Goal: Task Accomplishment & Management: Complete application form

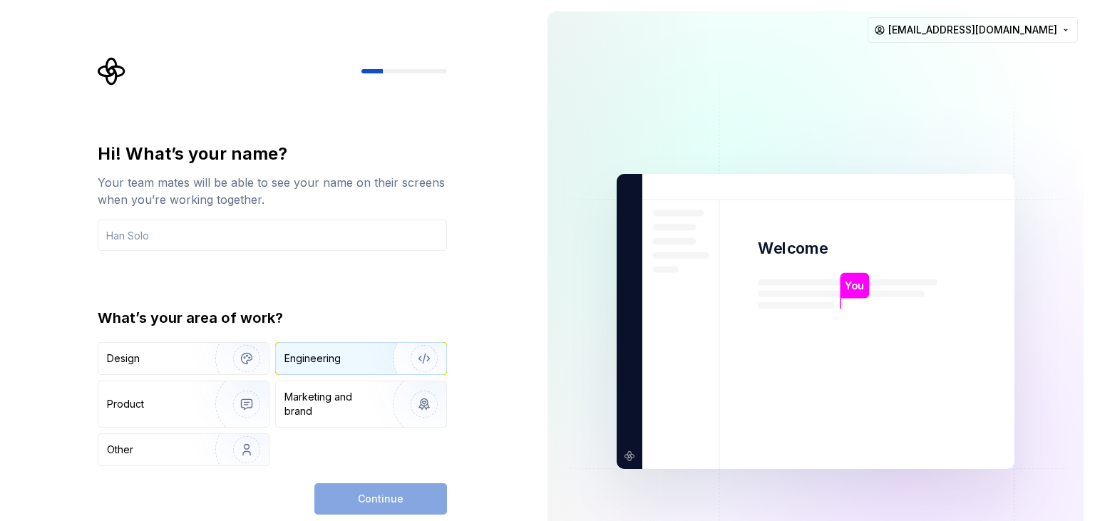
click at [366, 358] on div "Engineering" at bounding box center [340, 358] width 113 height 14
click at [342, 488] on div "Continue" at bounding box center [380, 498] width 133 height 31
click at [341, 487] on div "Continue" at bounding box center [380, 498] width 133 height 31
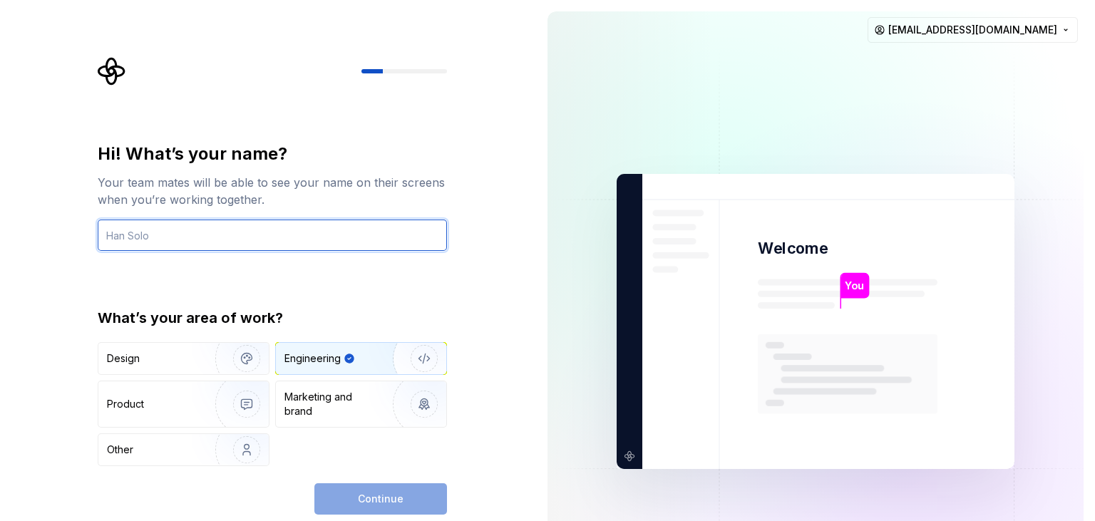
click at [144, 226] on input "text" at bounding box center [272, 235] width 349 height 31
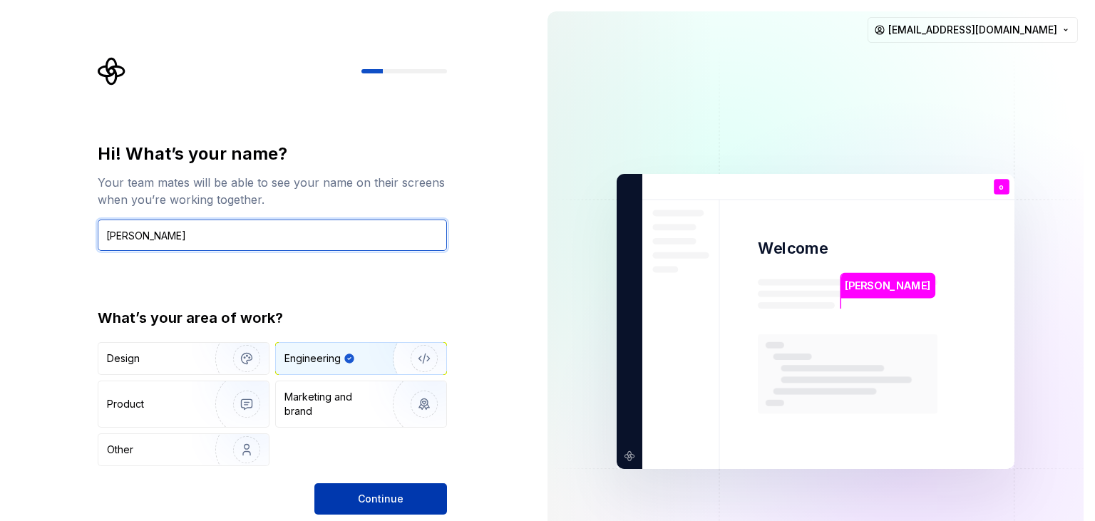
type input "[PERSON_NAME]"
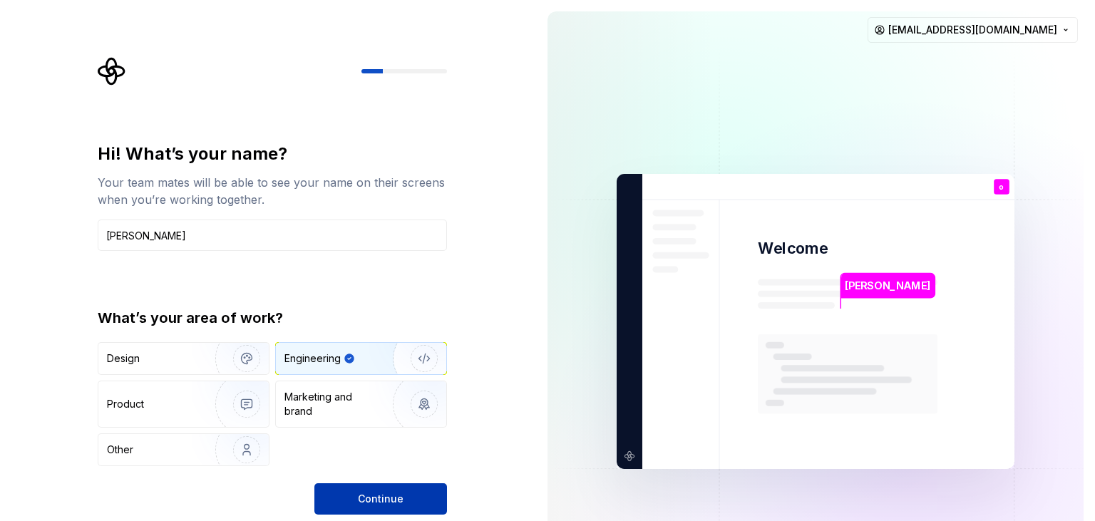
click at [346, 487] on button "Continue" at bounding box center [380, 498] width 133 height 31
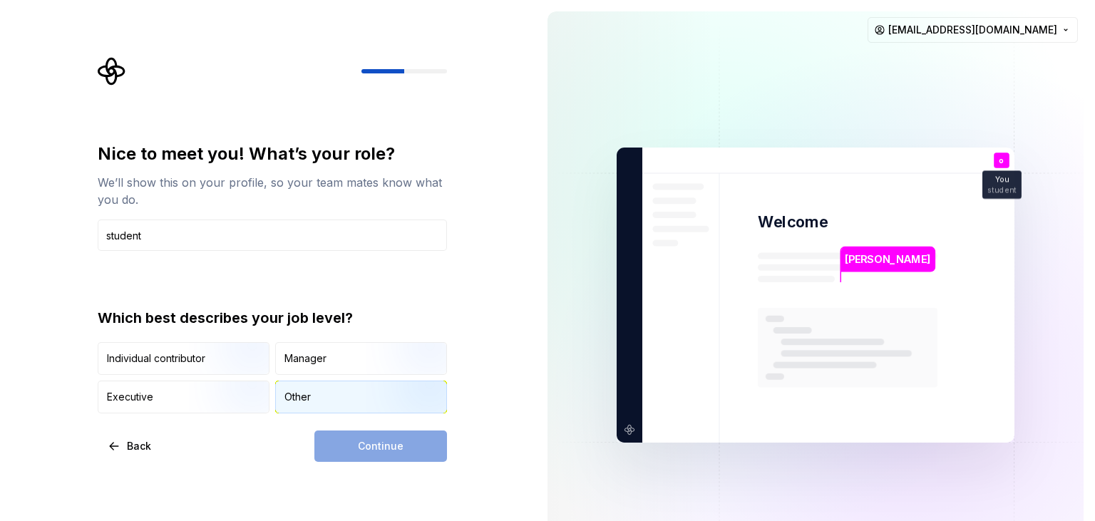
type input "student"
click at [376, 397] on img "button" at bounding box center [411, 415] width 91 height 96
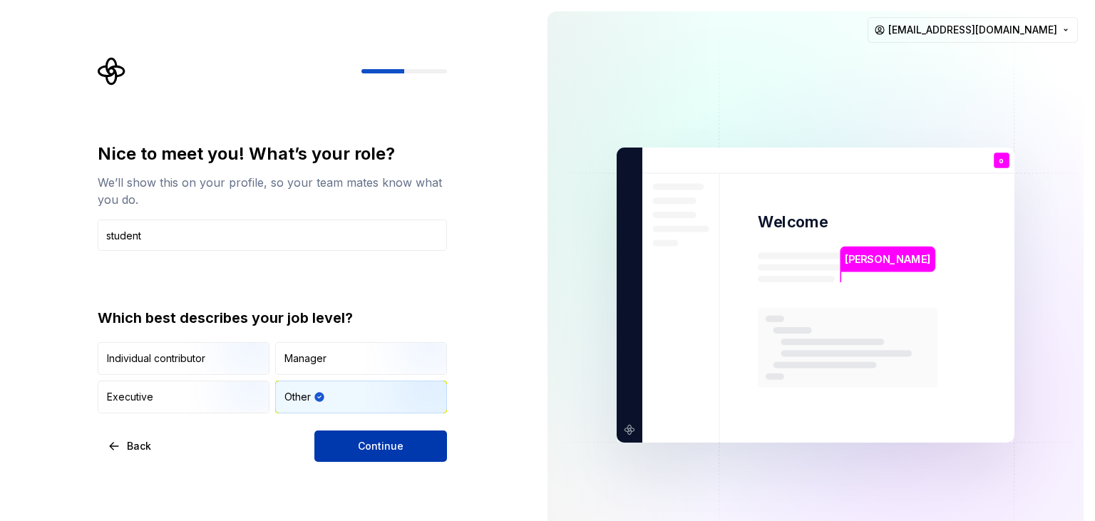
click at [375, 450] on span "Continue" at bounding box center [381, 446] width 46 height 14
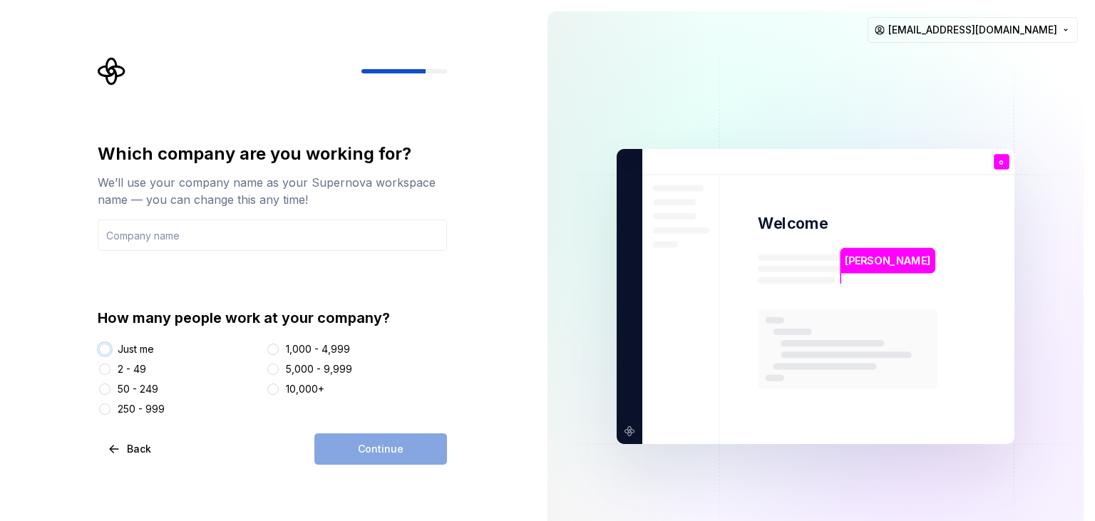
click at [107, 349] on button "Just me" at bounding box center [104, 349] width 11 height 11
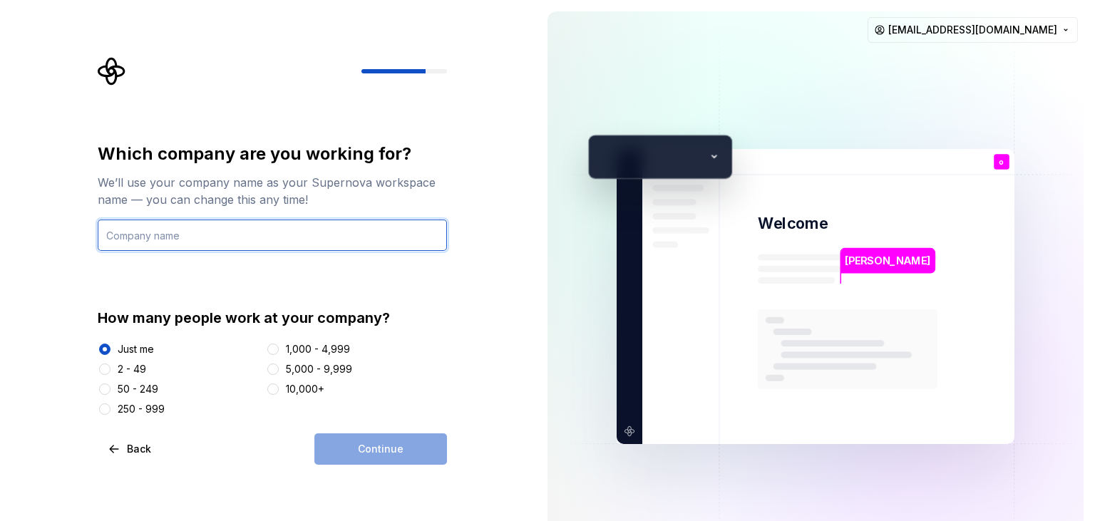
click at [210, 237] on input "text" at bounding box center [272, 235] width 349 height 31
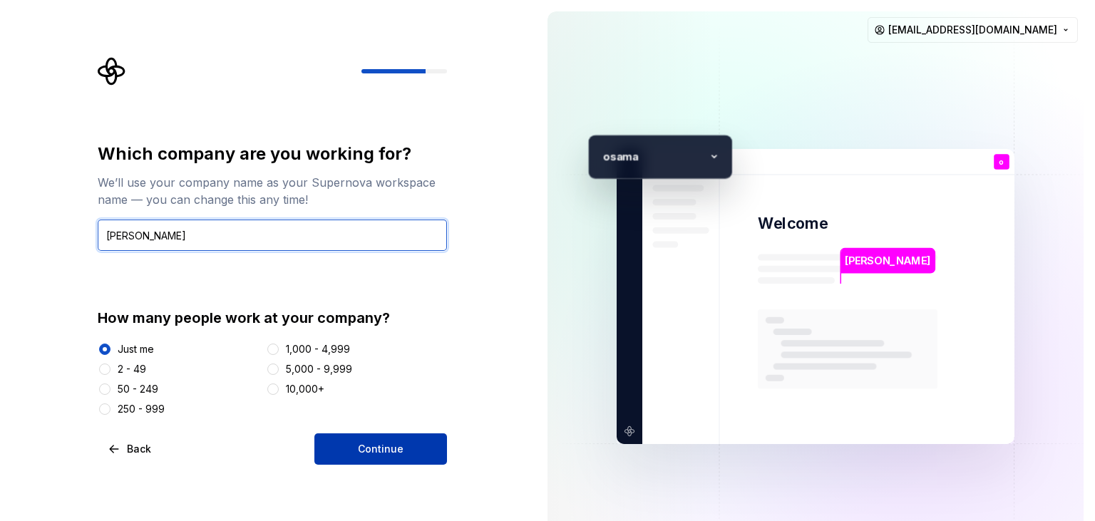
type input "[PERSON_NAME]"
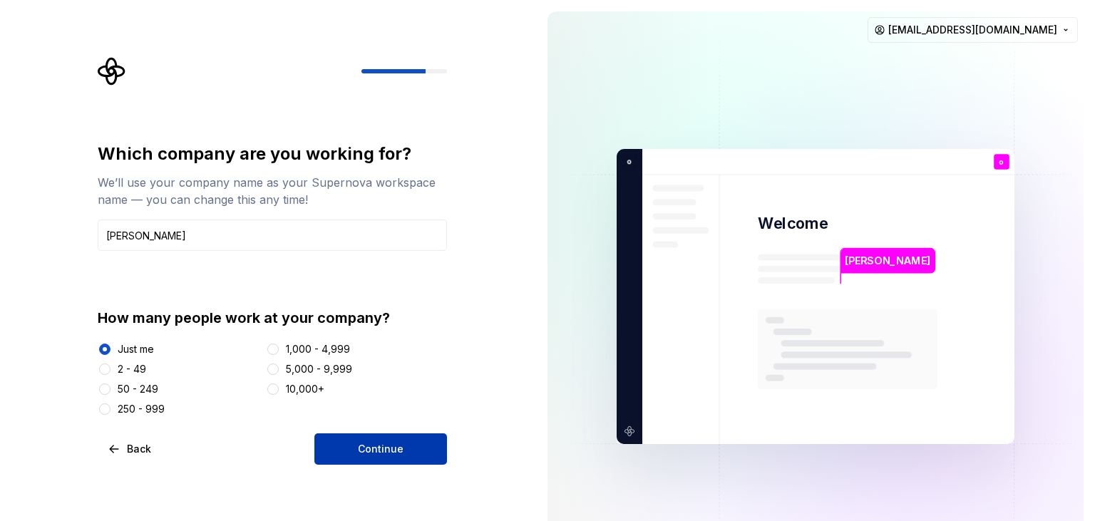
click at [341, 438] on button "Continue" at bounding box center [380, 448] width 133 height 31
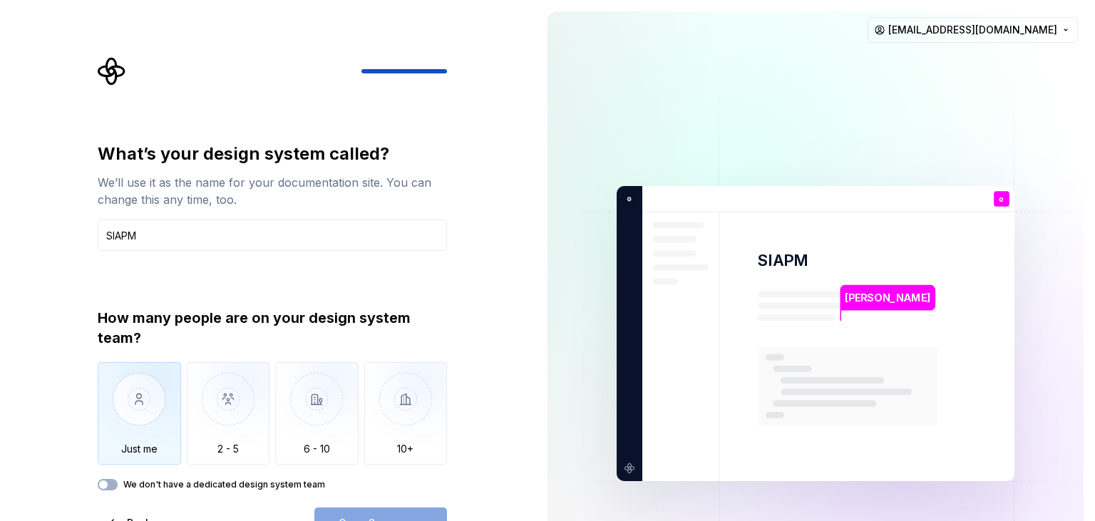
type input "SIAPM"
click at [130, 390] on img "button" at bounding box center [139, 410] width 83 height 96
click at [378, 512] on button "Open Supernova" at bounding box center [380, 522] width 133 height 31
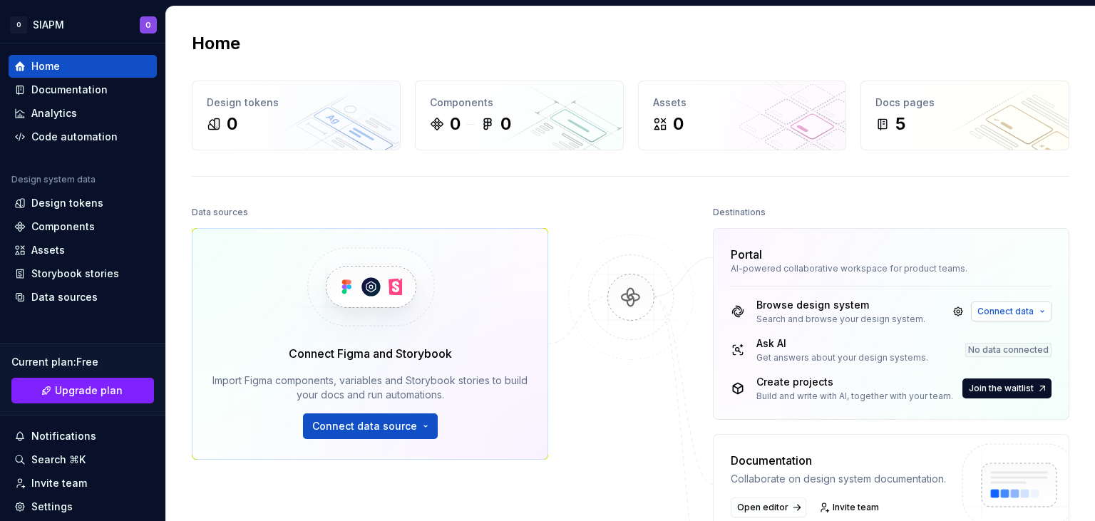
click at [1004, 314] on span "Connect data" at bounding box center [1005, 311] width 56 height 11
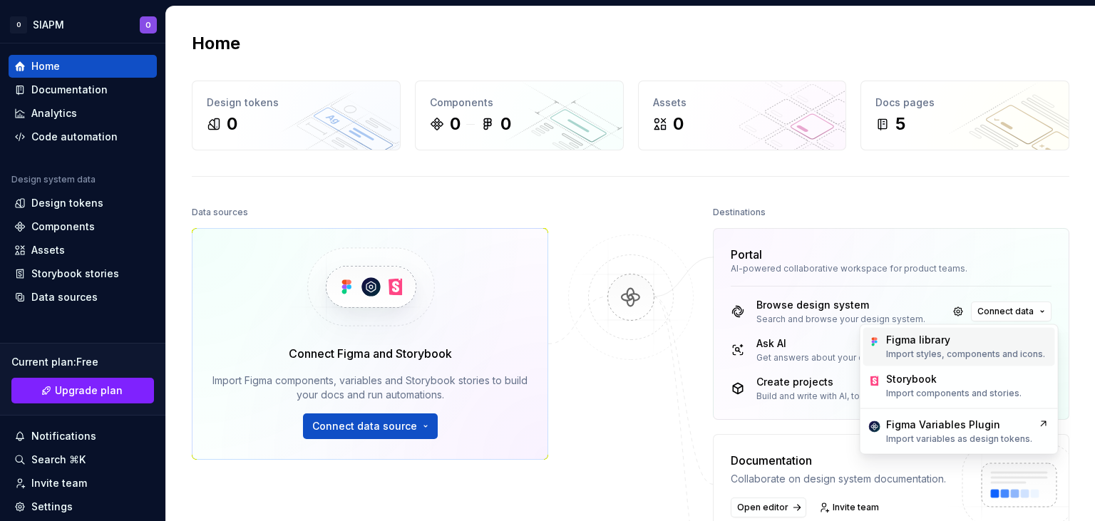
click at [962, 354] on p "Import styles, components and icons." at bounding box center [965, 354] width 159 height 11
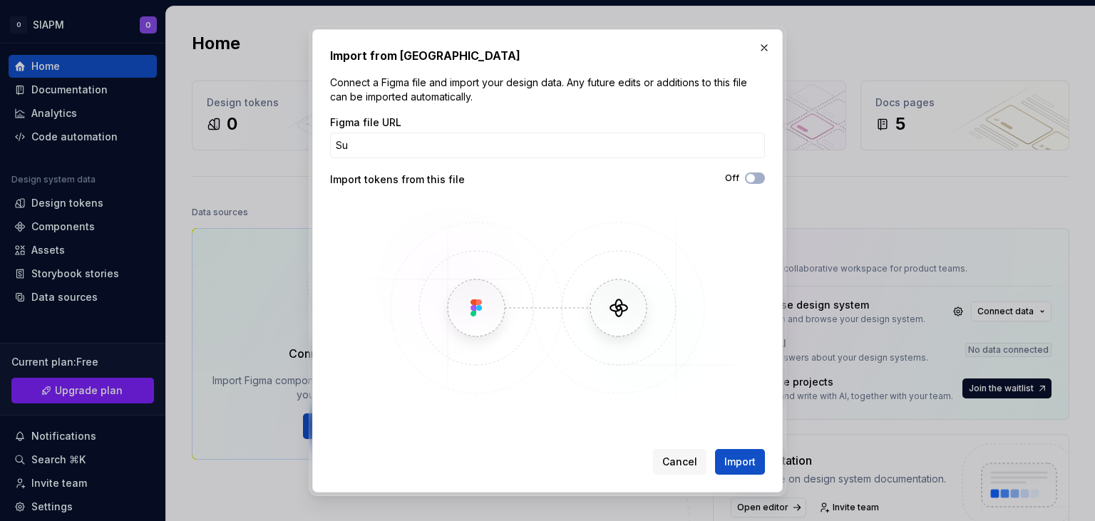
type input "S"
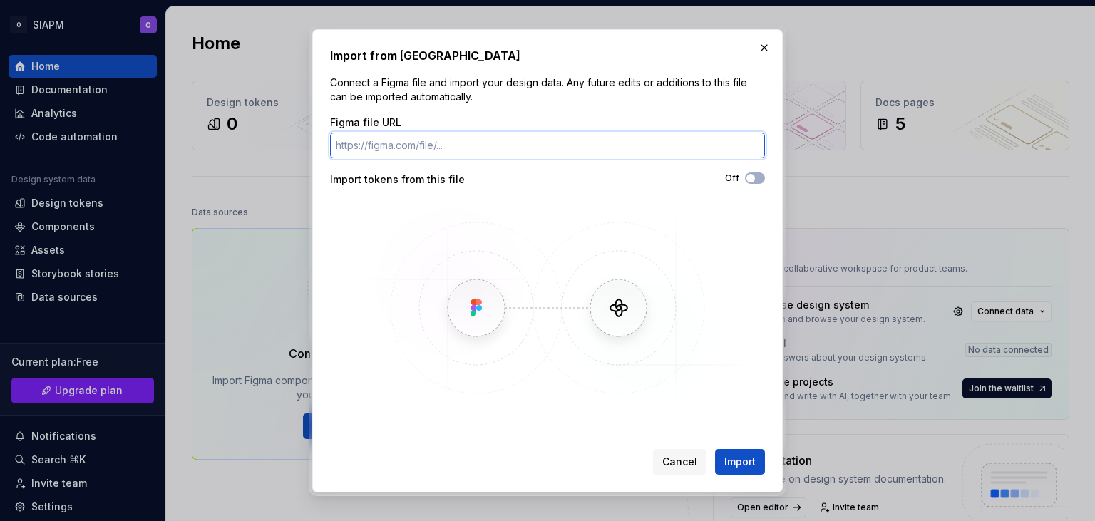
paste input "Supernova"
type input "S"
paste input "[URL][DOMAIN_NAME]"
type input "[URL][DOMAIN_NAME]"
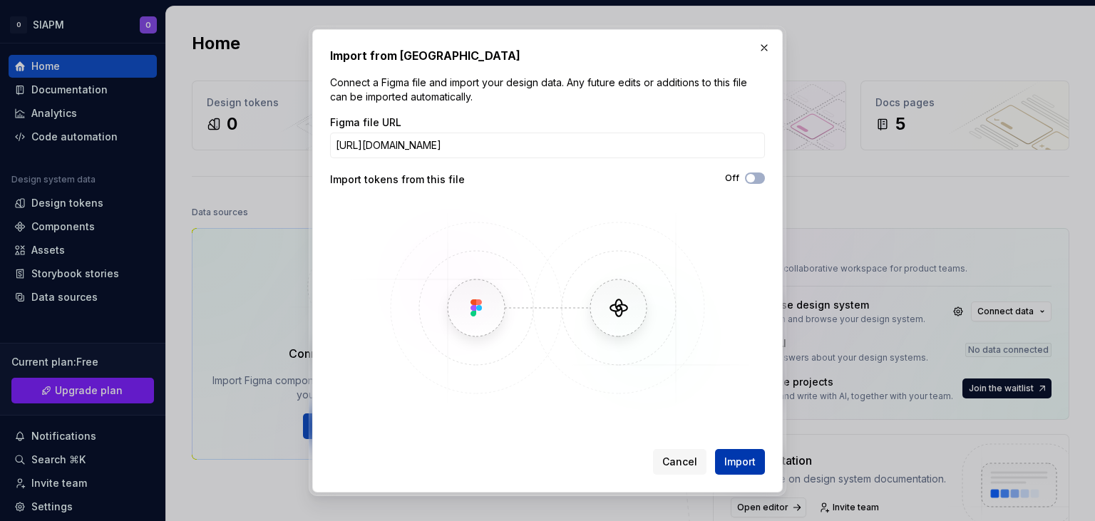
click at [743, 455] on span "Import" at bounding box center [739, 462] width 31 height 14
click at [758, 177] on button "Off" at bounding box center [755, 177] width 20 height 11
click at [680, 405] on img at bounding box center [547, 308] width 413 height 214
click at [723, 448] on div "Cancel Import" at bounding box center [547, 458] width 435 height 31
click at [726, 460] on span "Import" at bounding box center [739, 462] width 31 height 14
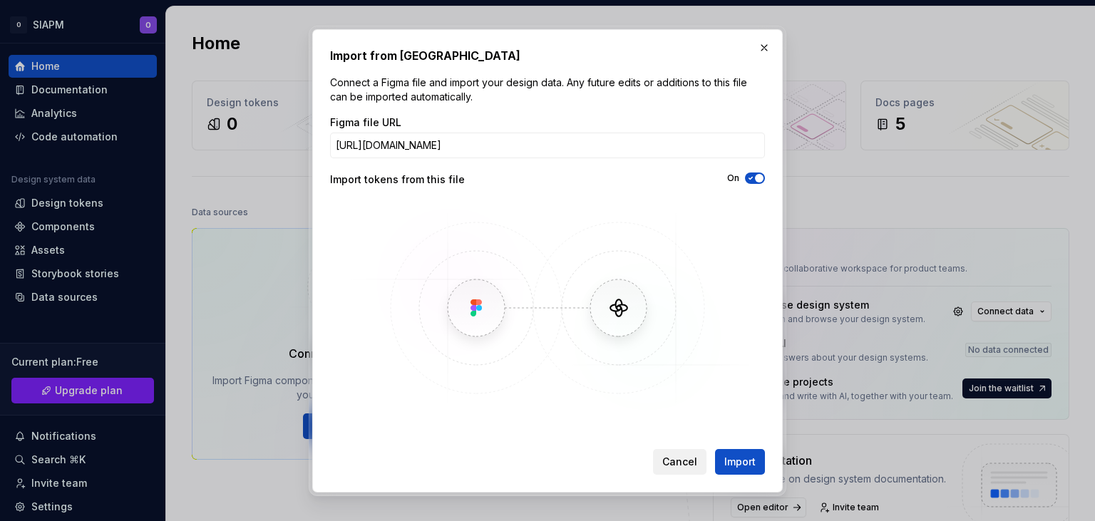
click at [680, 458] on span "Cancel" at bounding box center [679, 462] width 35 height 14
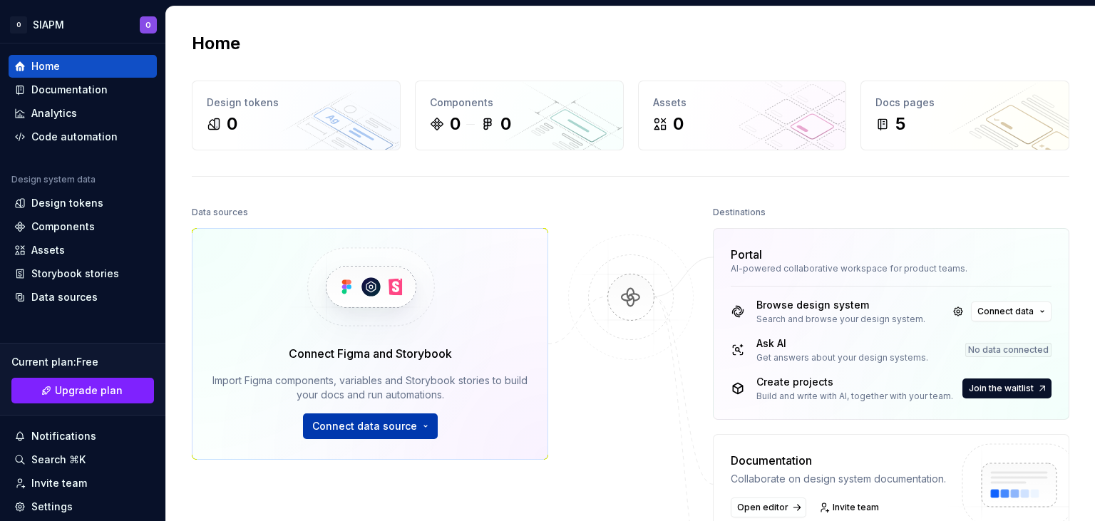
click at [421, 424] on button "Connect data source" at bounding box center [370, 426] width 135 height 26
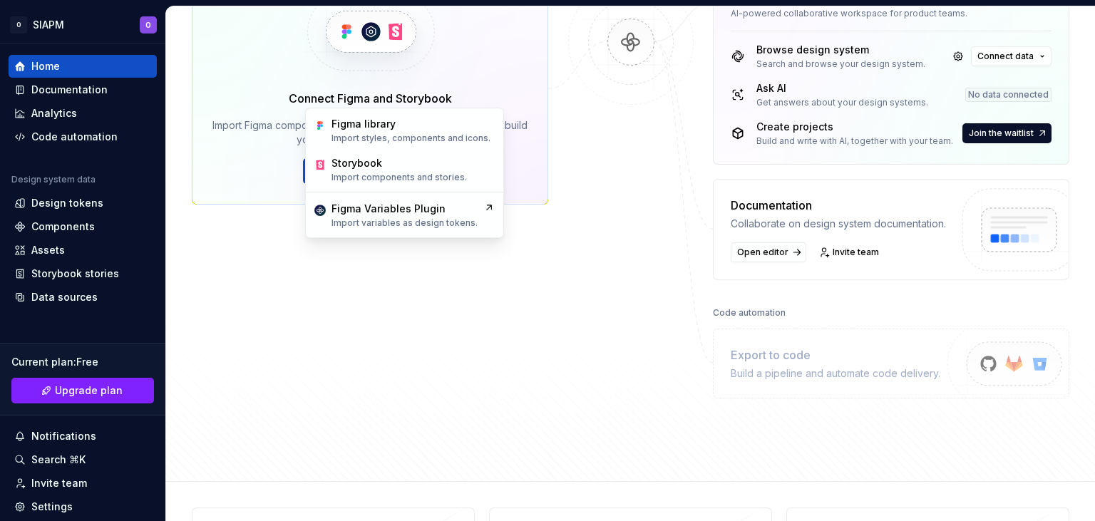
scroll to position [334, 0]
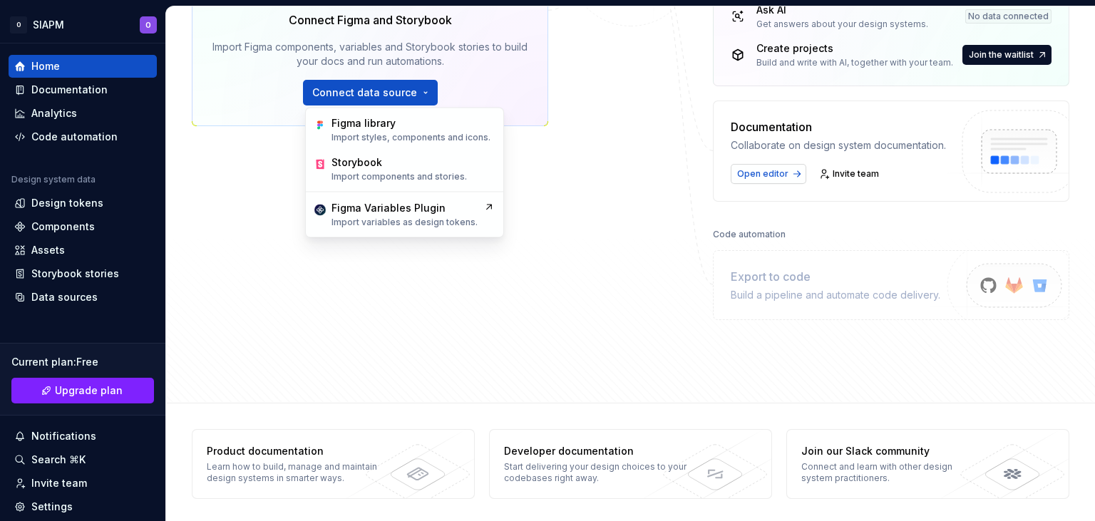
click at [758, 177] on span "Open editor" at bounding box center [762, 173] width 51 height 11
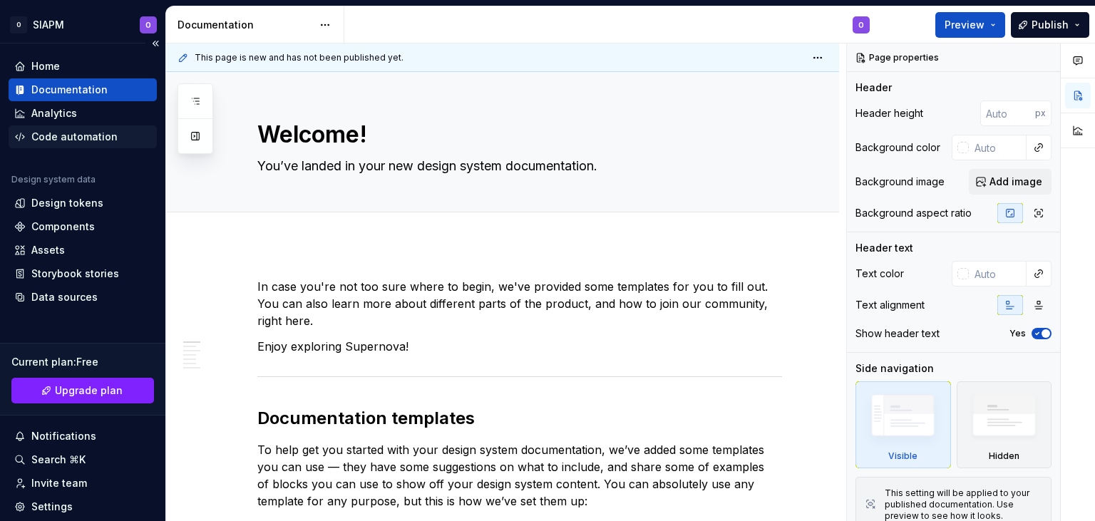
click at [91, 138] on div "Code automation" at bounding box center [74, 137] width 86 height 14
click at [91, 137] on div "Code automation" at bounding box center [74, 137] width 86 height 14
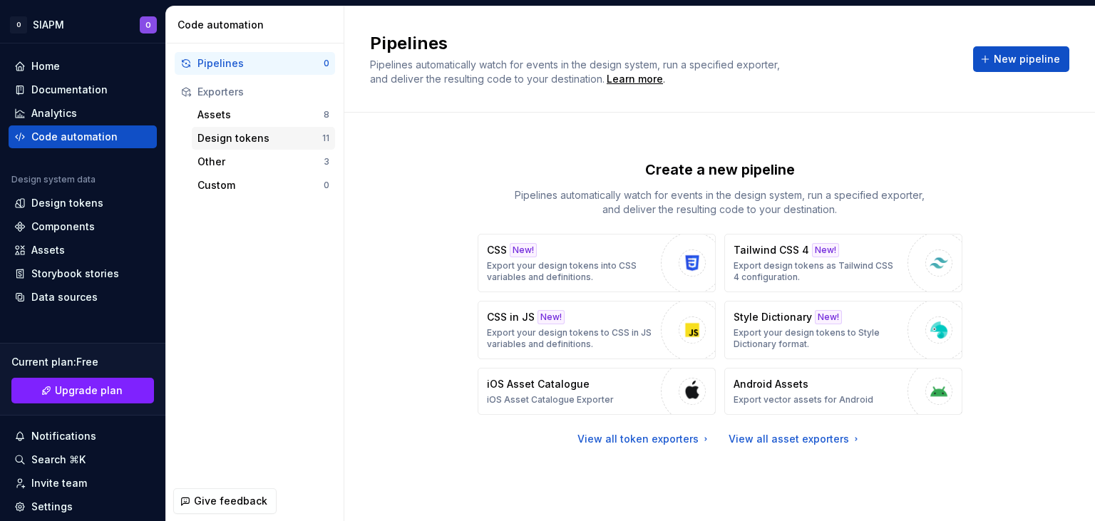
click at [233, 131] on div "Design tokens" at bounding box center [259, 138] width 125 height 14
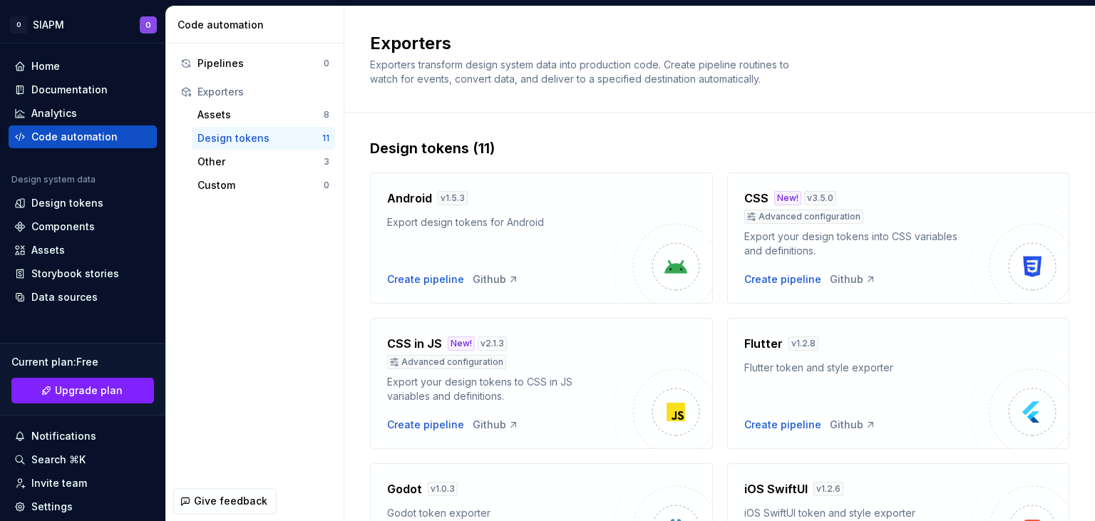
click at [231, 128] on div "Design tokens 11" at bounding box center [263, 138] width 143 height 23
click at [813, 422] on div "Create pipeline" at bounding box center [782, 425] width 77 height 14
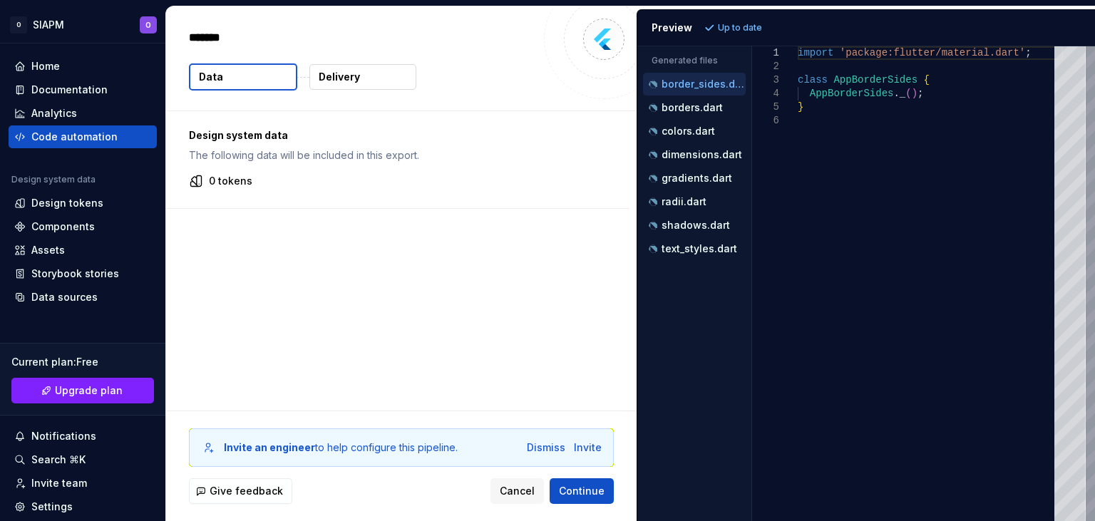
type textarea "*"
click at [597, 486] on span "Continue" at bounding box center [582, 491] width 46 height 14
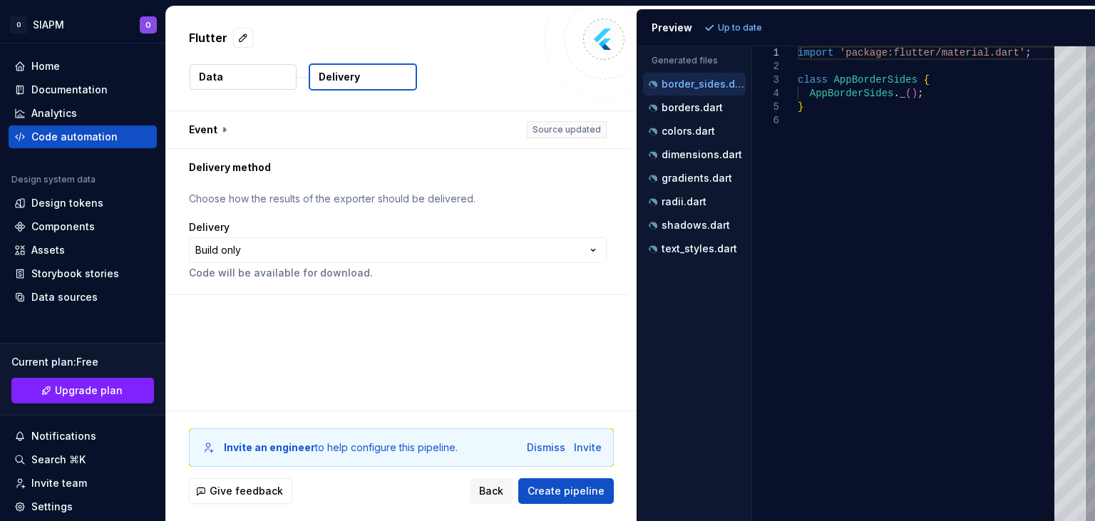
click at [522, 449] on div "Invite an engineer to help configure this pipeline. Dismiss Invite" at bounding box center [401, 447] width 401 height 14
click at [566, 486] on span "Create pipeline" at bounding box center [565, 491] width 77 height 14
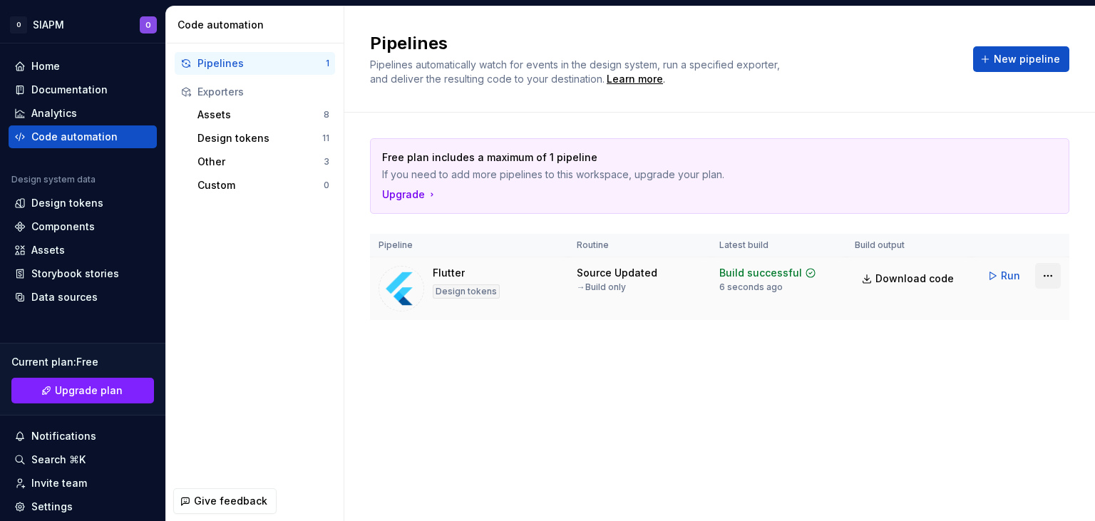
click at [1041, 278] on html "O SIAPM O Home Documentation Analytics Code automation Design system data Desig…" at bounding box center [547, 260] width 1095 height 521
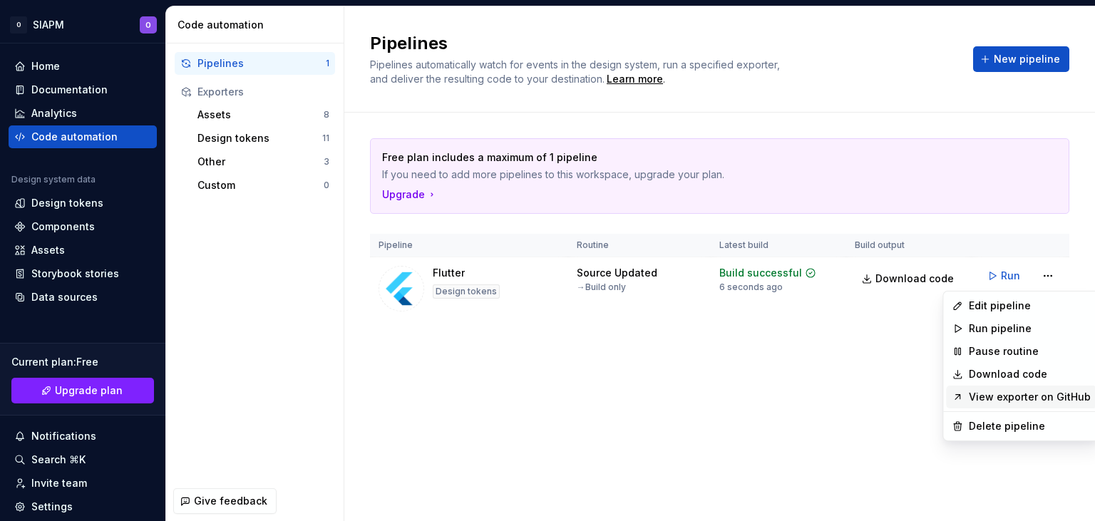
click at [962, 391] on div "View exporter on GitHub" at bounding box center [1021, 397] width 150 height 23
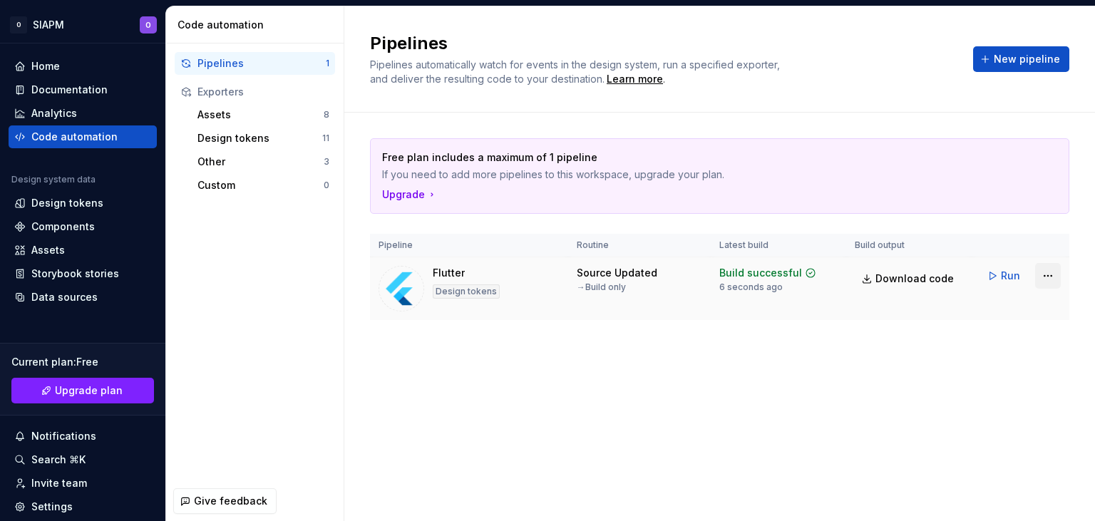
click at [1043, 274] on html "O SIAPM O Home Documentation Analytics Code automation Design system data Desig…" at bounding box center [547, 260] width 1095 height 521
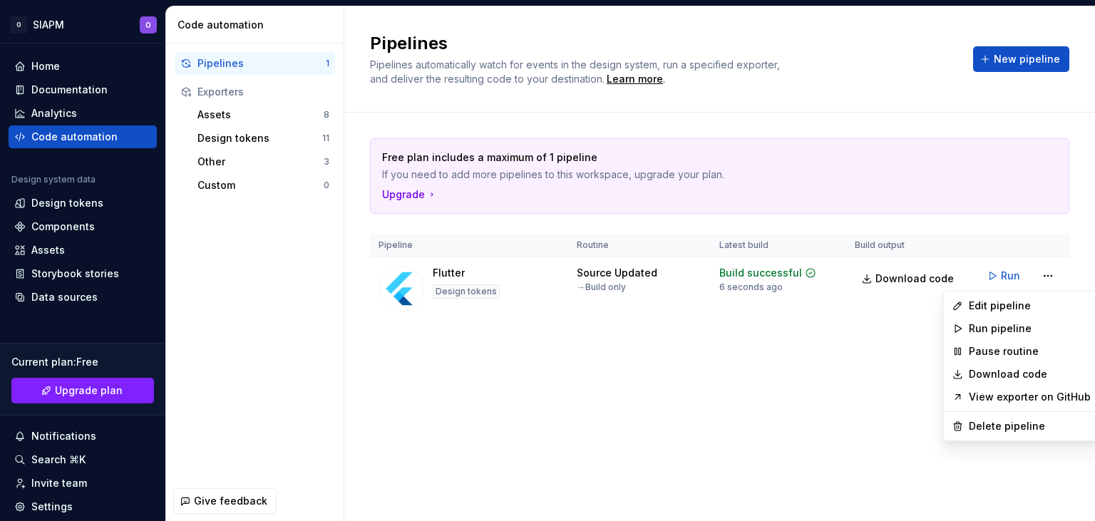
click at [994, 398] on link "View exporter on GitHub" at bounding box center [1030, 397] width 122 height 14
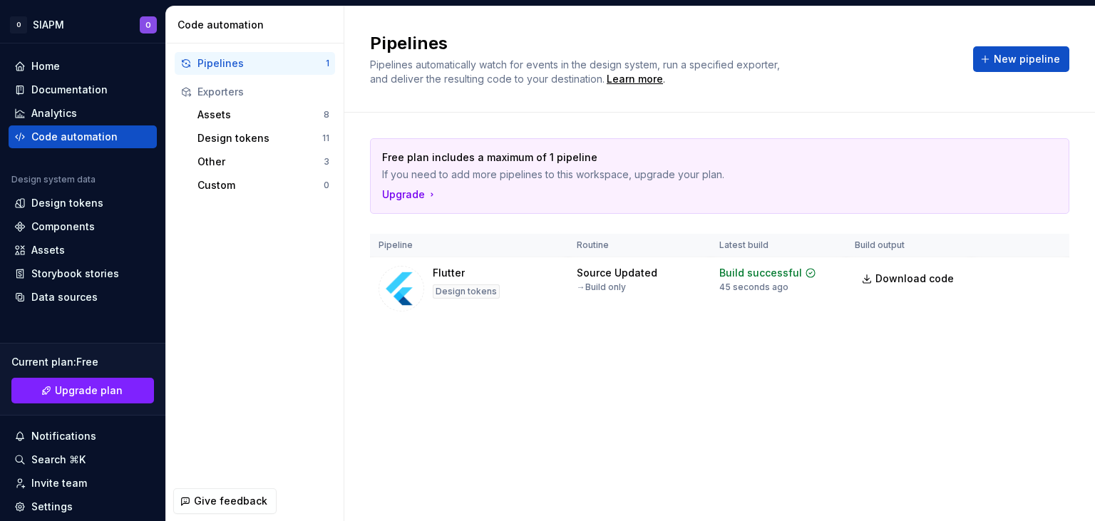
click at [191, 90] on icon at bounding box center [185, 91] width 11 height 11
click at [75, 197] on div "Design tokens" at bounding box center [67, 203] width 72 height 14
click at [80, 200] on div "Design tokens" at bounding box center [67, 203] width 72 height 14
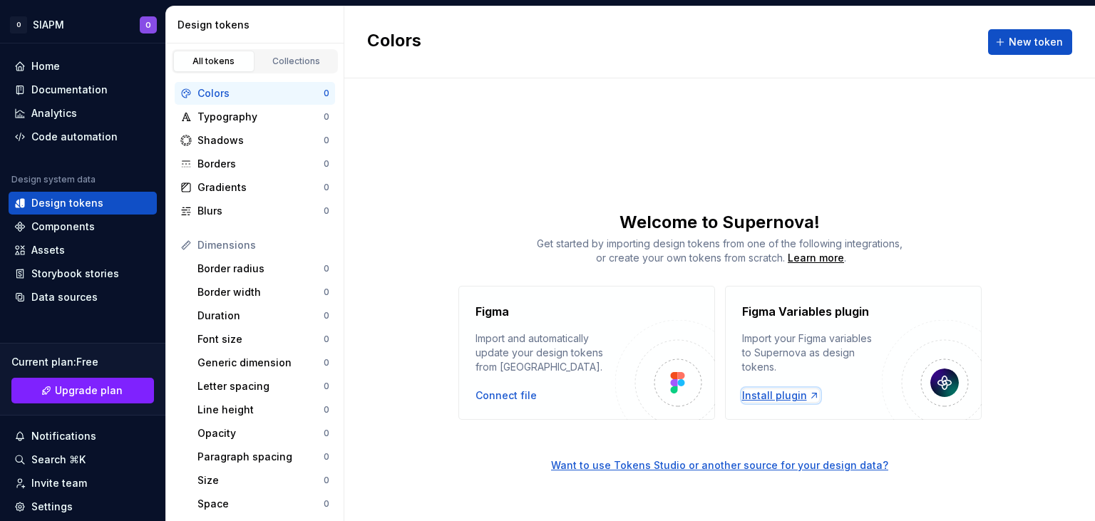
click at [783, 392] on div "Install plugin" at bounding box center [781, 395] width 78 height 14
click at [500, 395] on div "Connect file" at bounding box center [505, 395] width 61 height 14
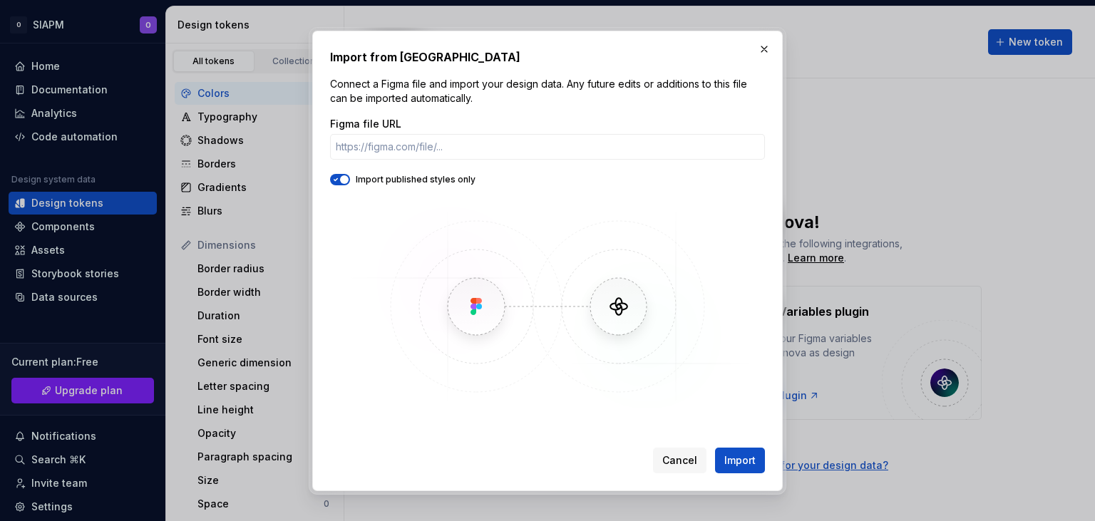
click at [389, 123] on label "Figma file URL" at bounding box center [365, 124] width 71 height 14
click at [389, 134] on input "Figma file URL" at bounding box center [547, 147] width 435 height 26
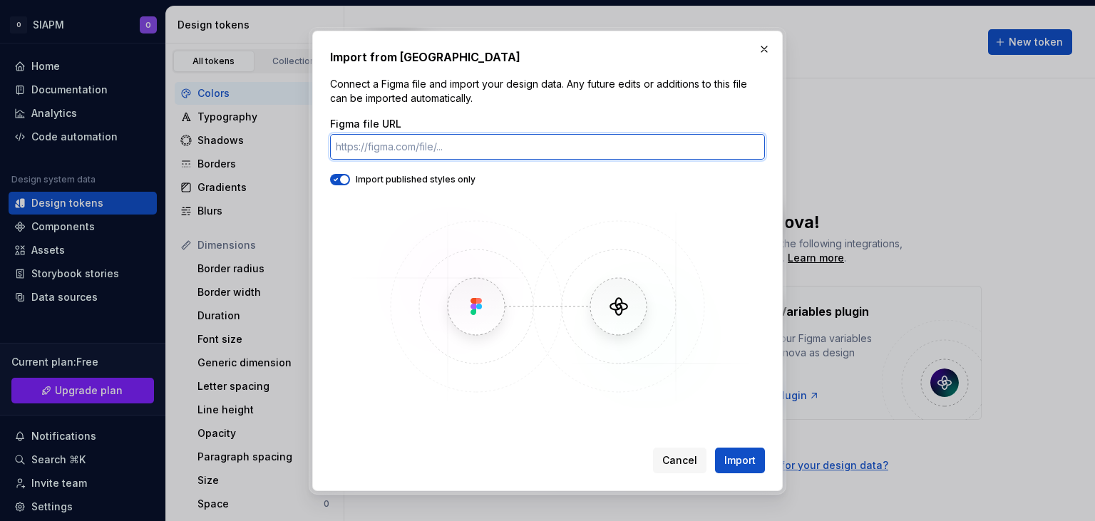
click at [426, 147] on input "Figma file URL" at bounding box center [547, 147] width 435 height 26
click at [427, 145] on input "Figma file URL" at bounding box center [547, 147] width 435 height 26
click at [428, 144] on input "Figma file URL" at bounding box center [547, 147] width 435 height 26
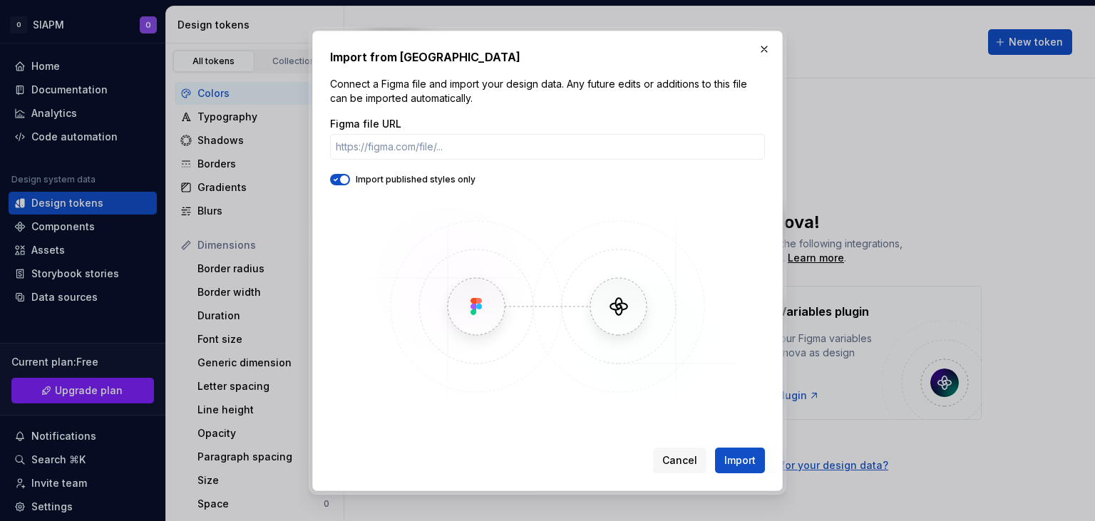
click at [476, 318] on img at bounding box center [547, 307] width 413 height 214
click at [476, 289] on img at bounding box center [547, 307] width 413 height 214
click at [448, 150] on input "Figma file URL" at bounding box center [547, 147] width 435 height 26
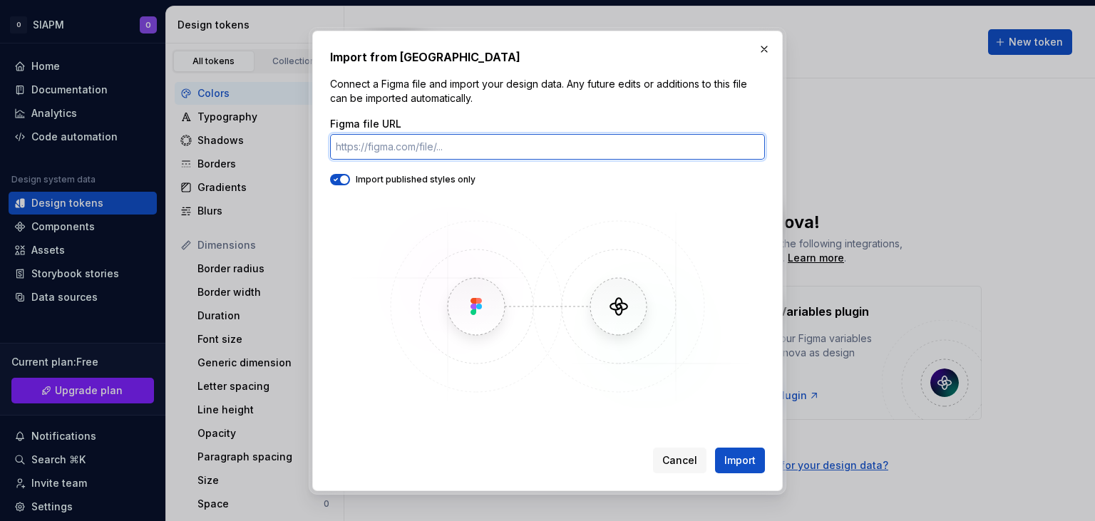
paste input "[URL][DOMAIN_NAME]"
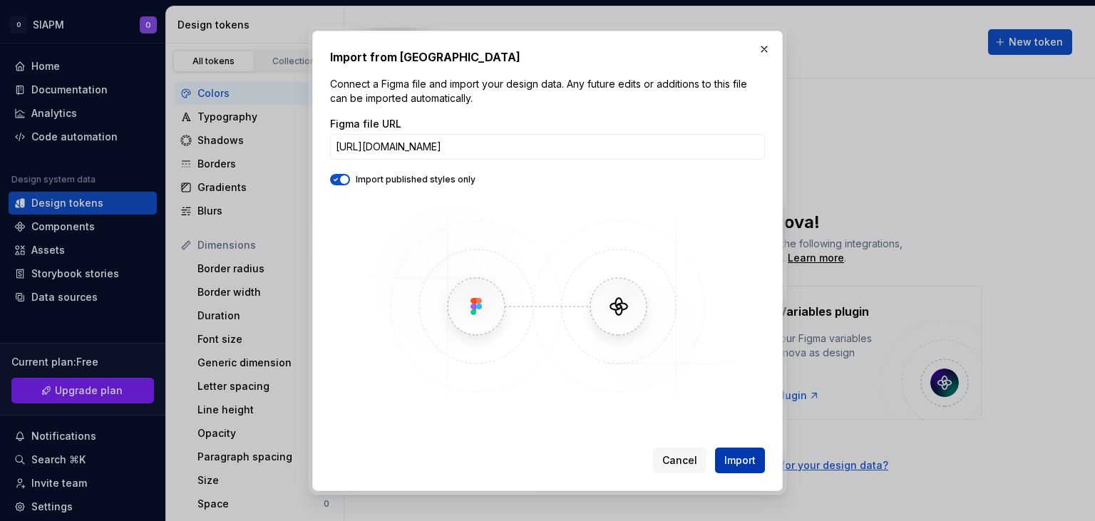
click at [733, 461] on span "Import" at bounding box center [739, 460] width 31 height 14
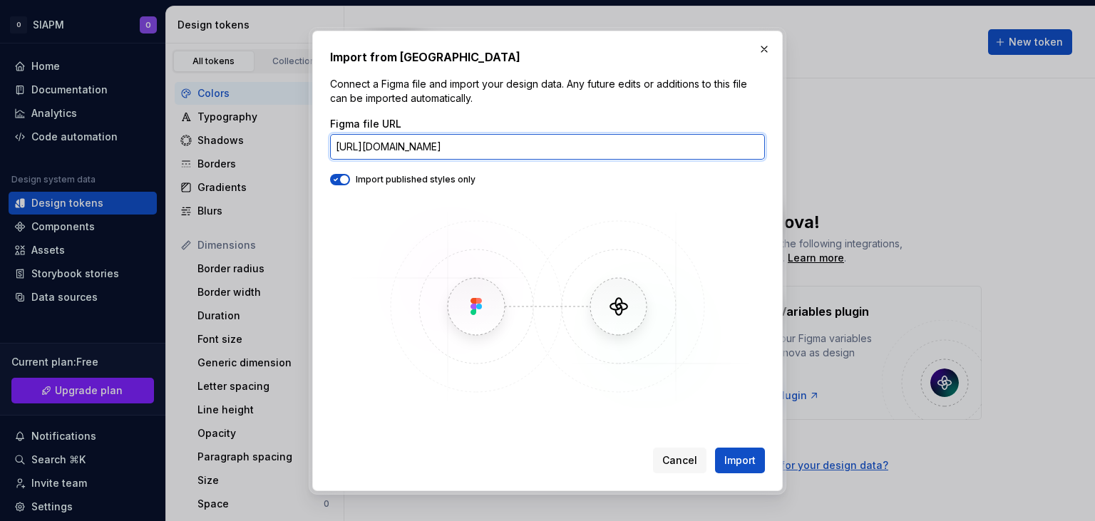
click at [480, 144] on input "[URL][DOMAIN_NAME]" at bounding box center [547, 147] width 435 height 26
paste input "[DOMAIN_NAME][URL]"
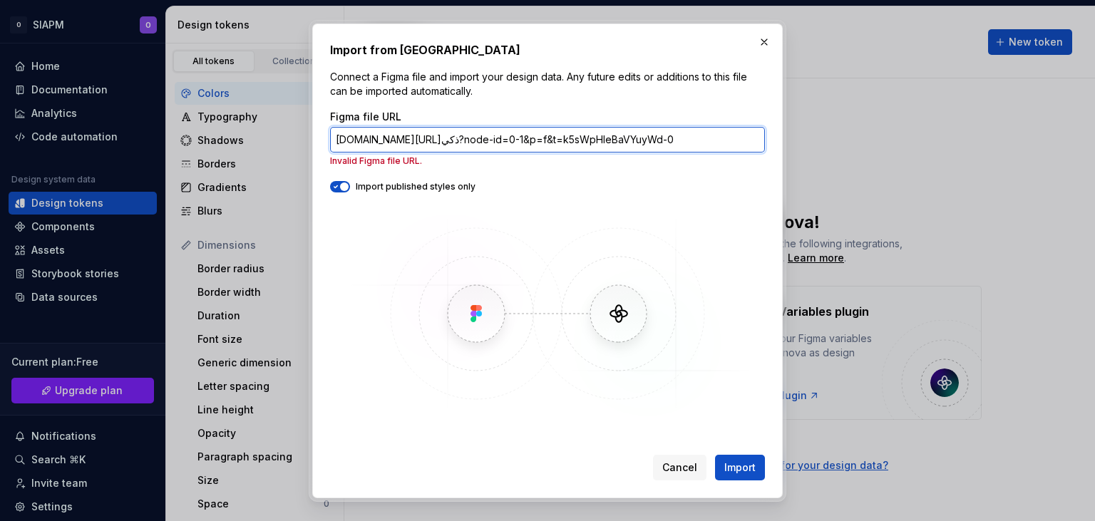
scroll to position [0, 0]
type input "[DOMAIN_NAME][URL]ذكي?node-id=0-1&p=f&t=k5sWpHIeBaVYuyWd-0"
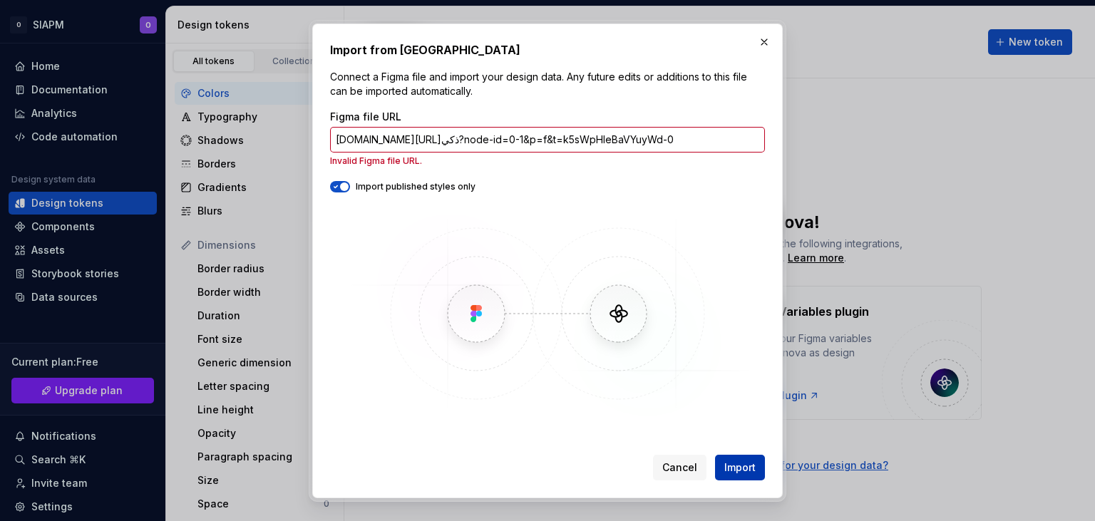
click at [720, 473] on button "Import" at bounding box center [740, 468] width 50 height 26
click at [733, 457] on button "Import" at bounding box center [740, 468] width 50 height 26
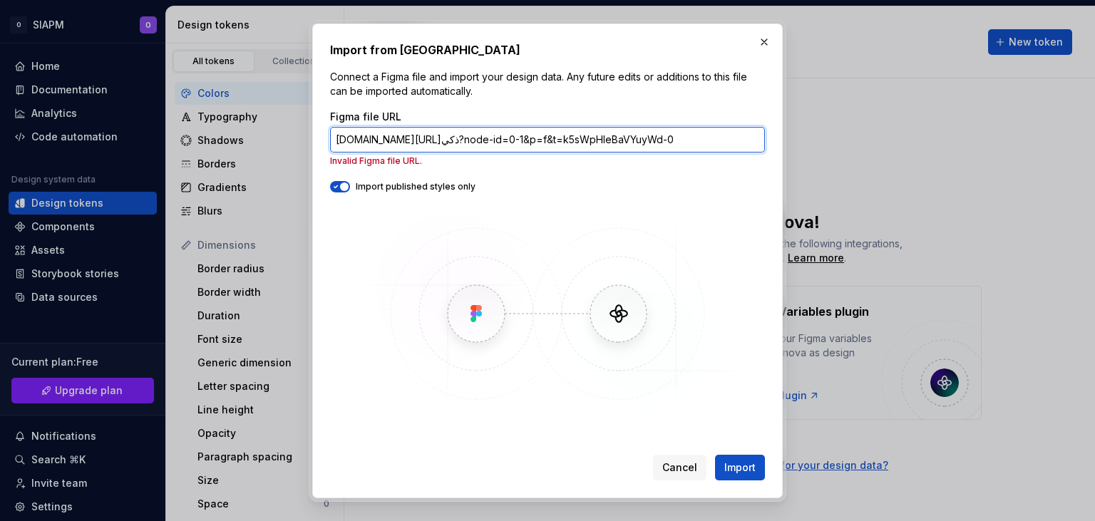
click at [683, 133] on input "[DOMAIN_NAME][URL]ذكي?node-id=0-1&p=f&t=k5sWpHIeBaVYuyWd-0" at bounding box center [547, 140] width 435 height 26
paste input "[DOMAIN_NAME][URL]ذكي?node-id=0-1&p=f&t=k5sWpHIeBaVYuyWd-0"
type input "[DOMAIN_NAME][URL]ذكي?node-id=0-1&p=f&t=k5sWpHIeBaVYuyWd-0"
paste input "[DOMAIN_NAME][URL]ذكي?node-id=0-1&p=f&t=k5sWpHIeBaVYuyWd-0"
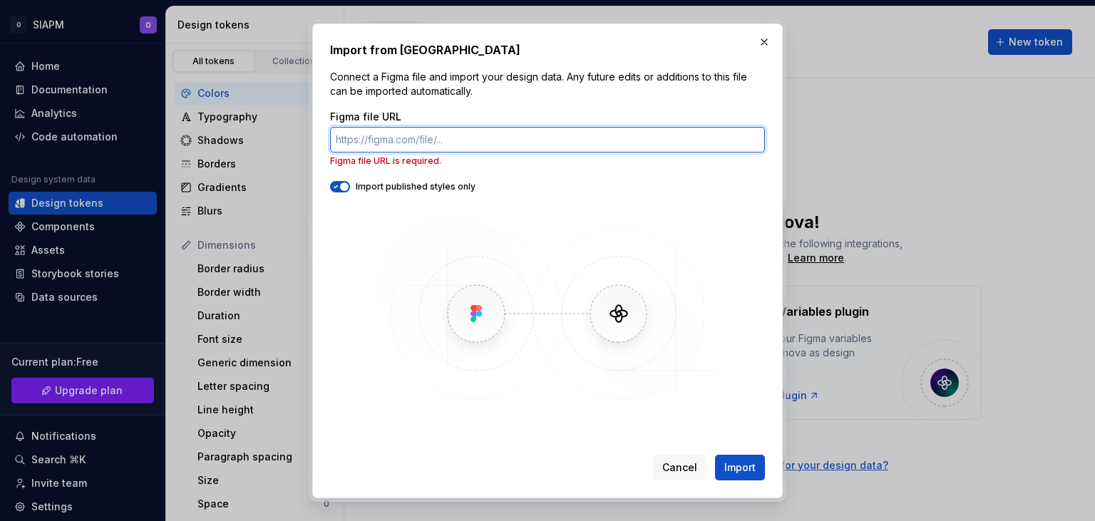
type input "[DOMAIN_NAME][URL]ذكي?node-id=0-1&p=f&t=k5sWpHIeBaVYuyWd-0"
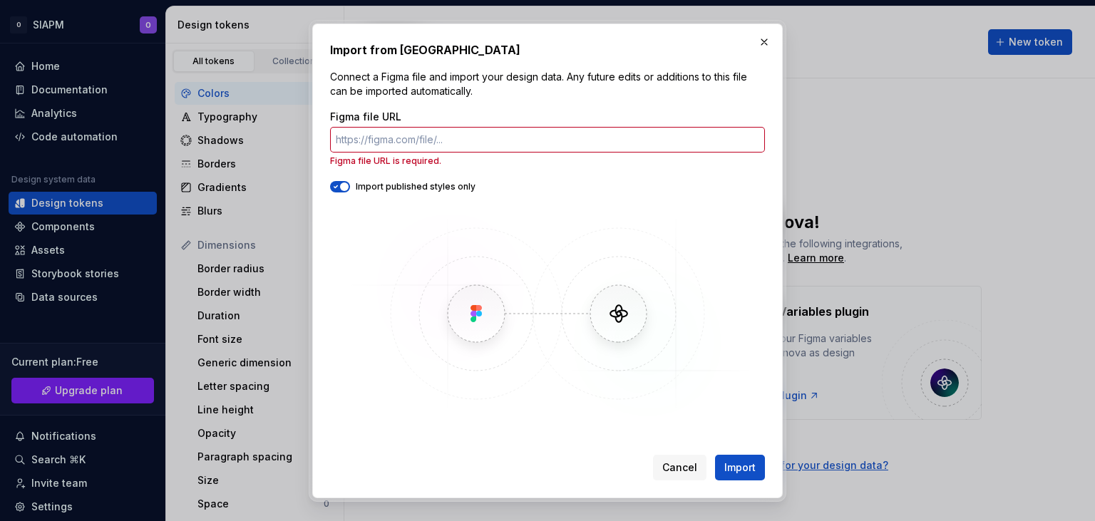
click at [489, 308] on img at bounding box center [547, 314] width 413 height 214
click at [628, 302] on img at bounding box center [547, 314] width 413 height 214
click at [333, 153] on div "Figma file URL Figma file URL is required." at bounding box center [547, 138] width 435 height 57
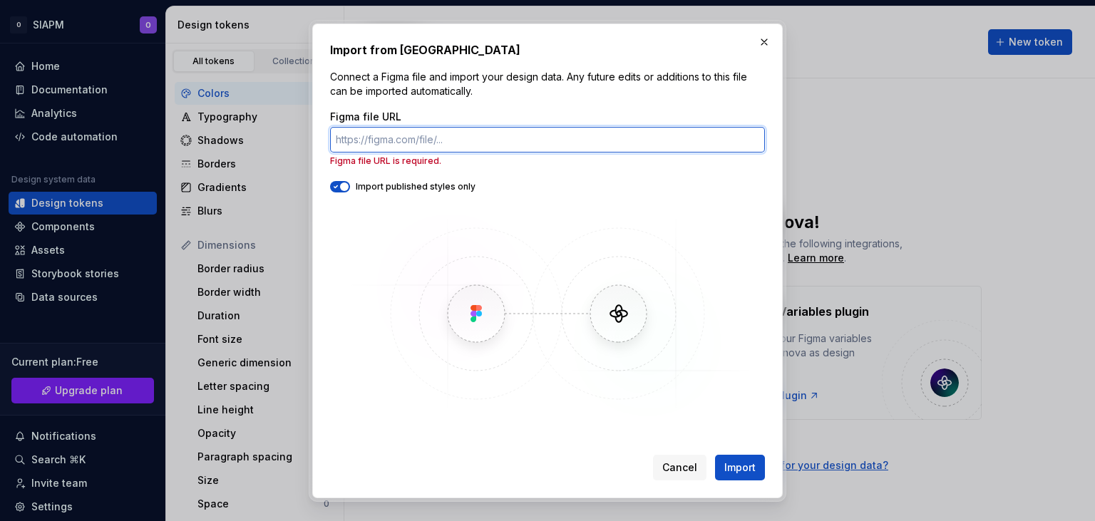
click at [363, 140] on input "Figma file URL" at bounding box center [547, 140] width 435 height 26
paste input "[DOMAIN_NAME][URL]ذكي?node-id=0-1&p=f&t=k5sWpHIeBaVYuyWd-0"
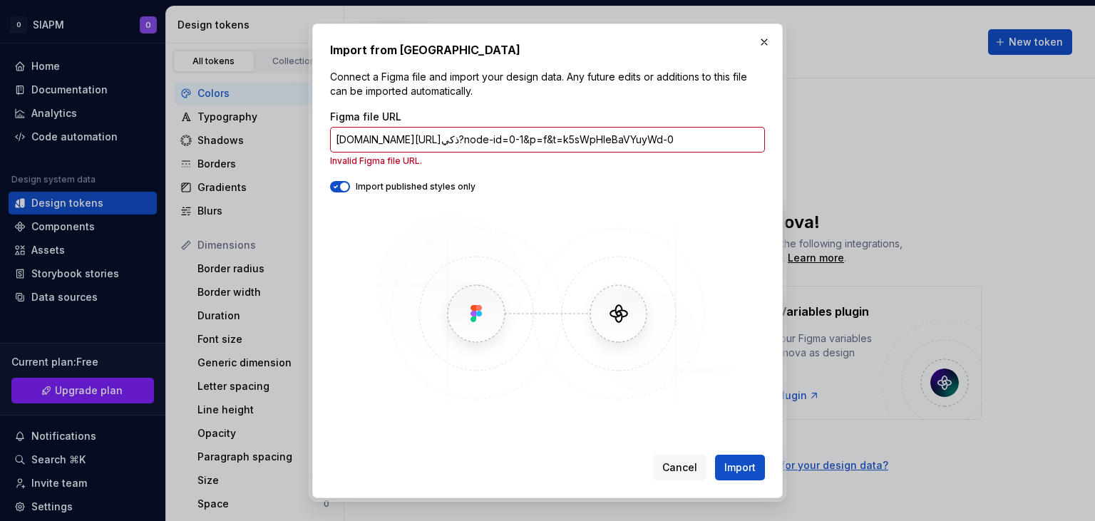
click at [465, 304] on img at bounding box center [547, 314] width 413 height 214
click at [600, 326] on img at bounding box center [547, 314] width 413 height 214
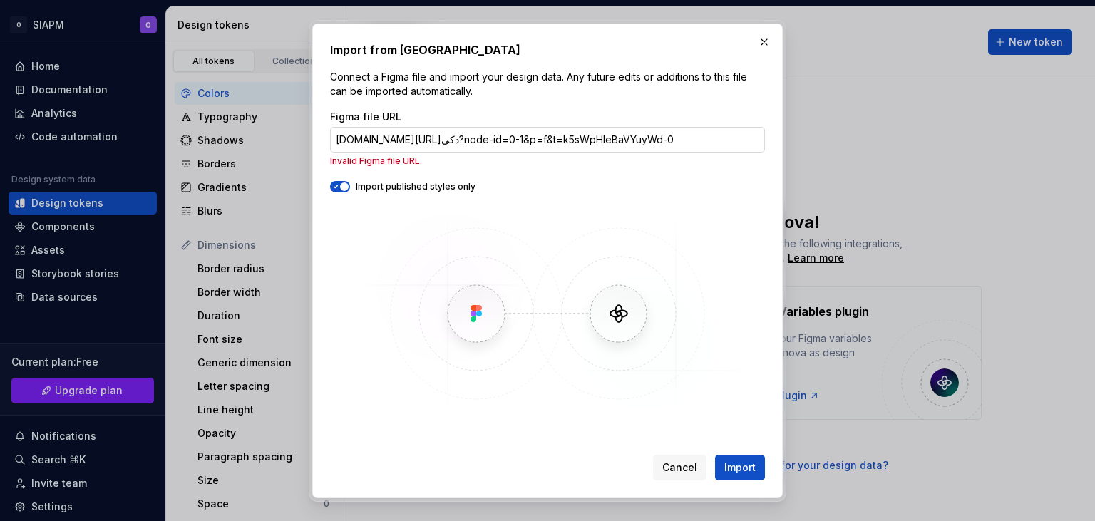
click at [465, 146] on input "[DOMAIN_NAME][URL]ذكي?node-id=0-1&p=f&t=k5sWpHIeBaVYuyWd-0" at bounding box center [547, 140] width 435 height 26
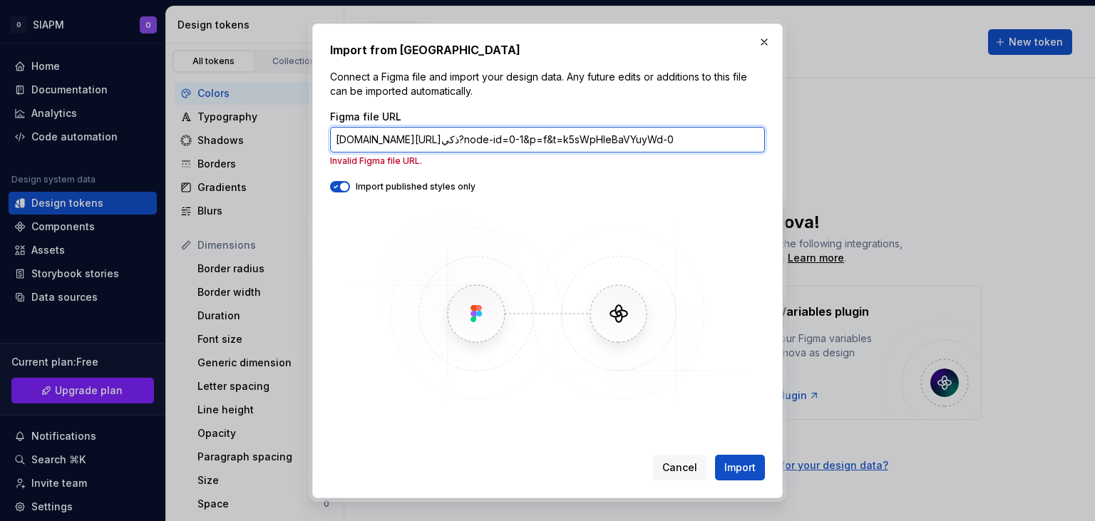
click at [465, 146] on input "[DOMAIN_NAME][URL]ذكي?node-id=0-1&p=f&t=k5sWpHIeBaVYuyWd-0" at bounding box center [547, 140] width 435 height 26
paste input "[URL][DOMAIN_NAME]"
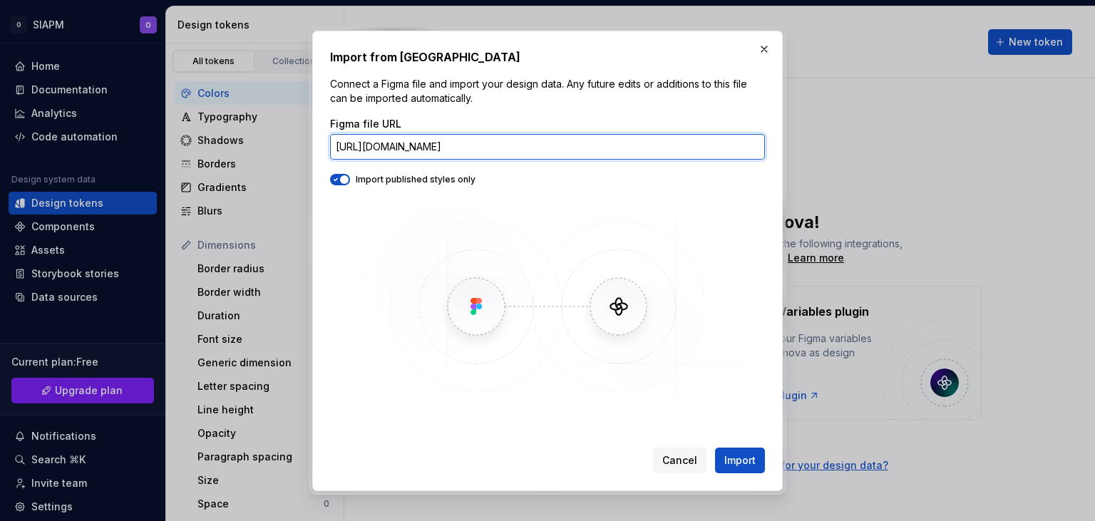
scroll to position [0, 824]
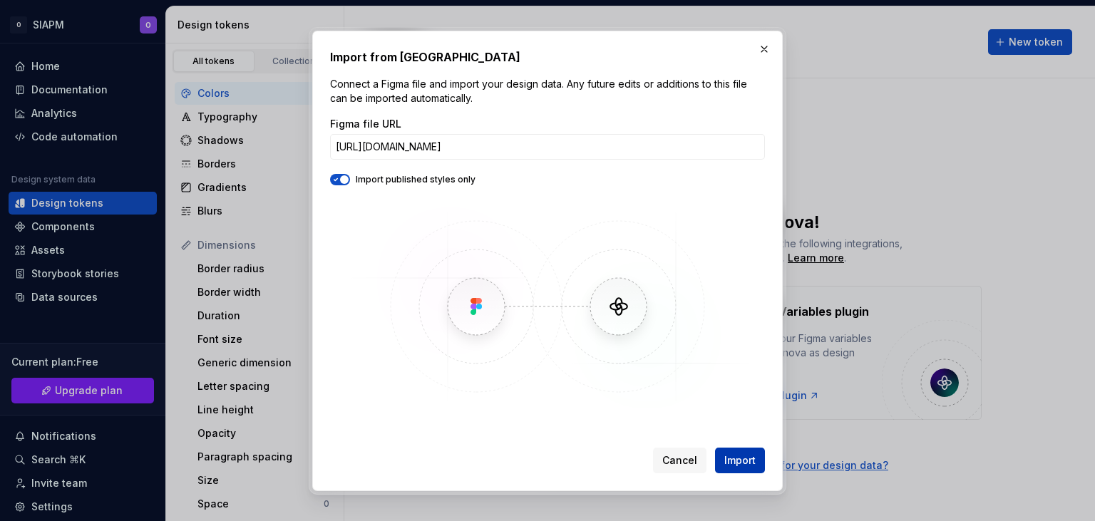
click at [731, 450] on button "Import" at bounding box center [740, 461] width 50 height 26
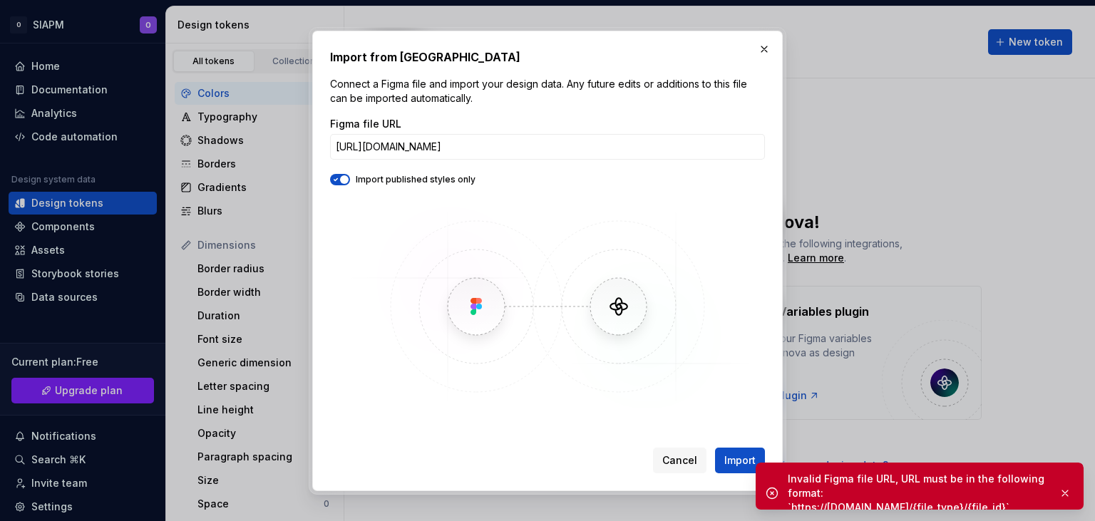
click at [907, 493] on div "Invalid Figma file URL, URL must be in the following format: `https://[DOMAIN_N…" at bounding box center [917, 493] width 259 height 43
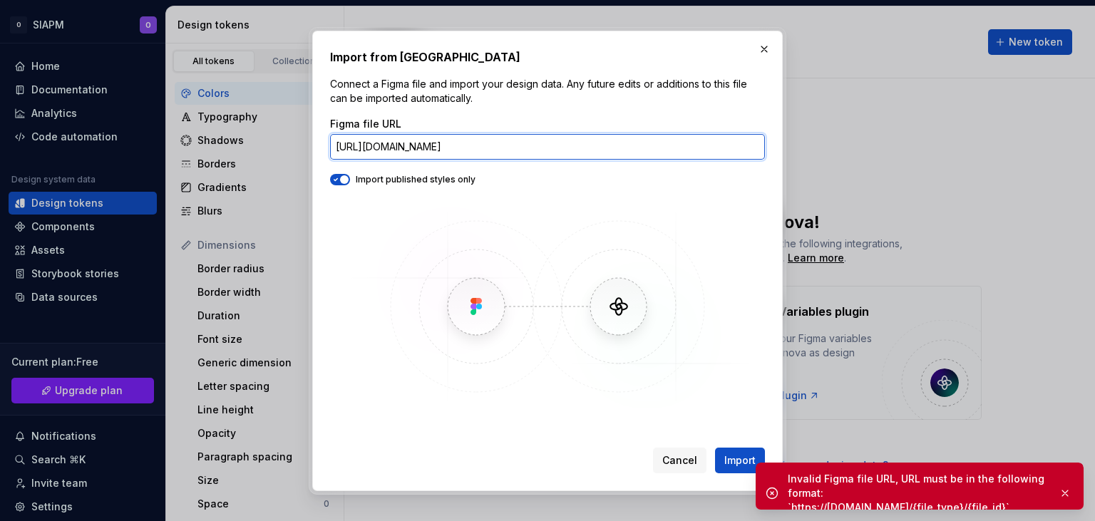
click at [484, 148] on input "[URL][DOMAIN_NAME]" at bounding box center [547, 147] width 435 height 26
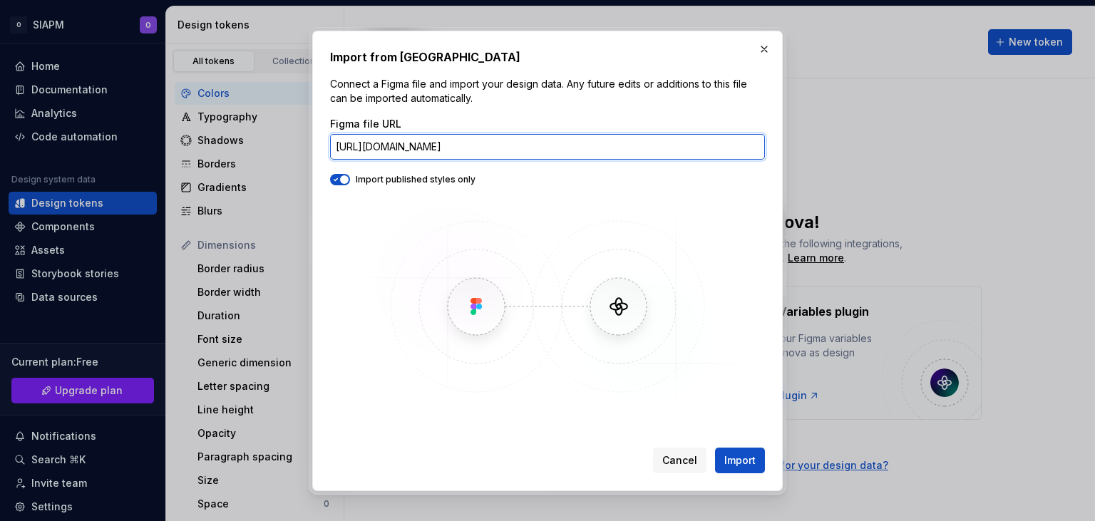
drag, startPoint x: 611, startPoint y: 144, endPoint x: 757, endPoint y: 139, distance: 146.2
click at [757, 139] on input "[URL][DOMAIN_NAME]" at bounding box center [547, 147] width 435 height 26
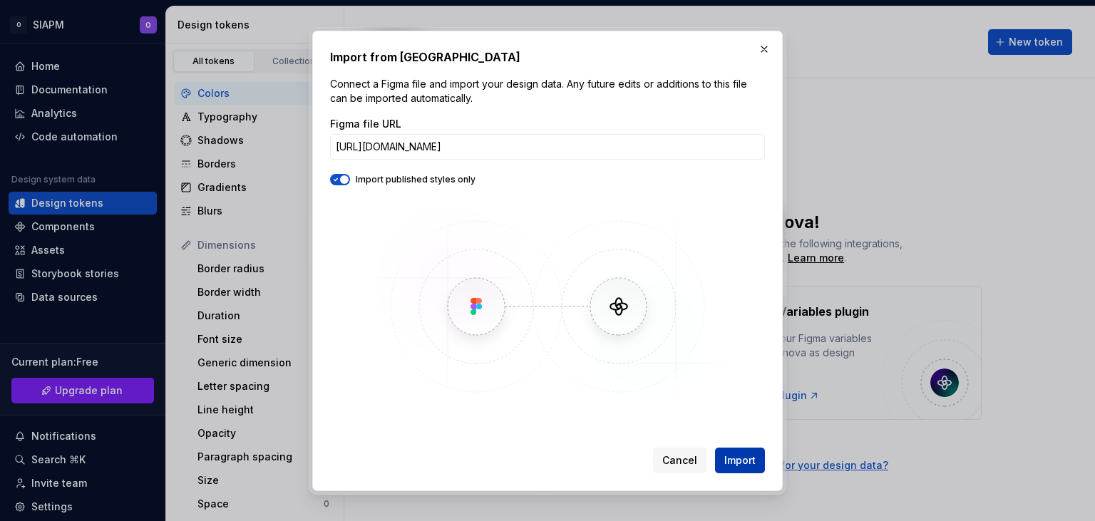
click at [730, 457] on span "Import" at bounding box center [739, 460] width 31 height 14
click at [467, 249] on img at bounding box center [547, 307] width 413 height 214
click at [446, 144] on input "[URL][DOMAIN_NAME]" at bounding box center [547, 147] width 435 height 26
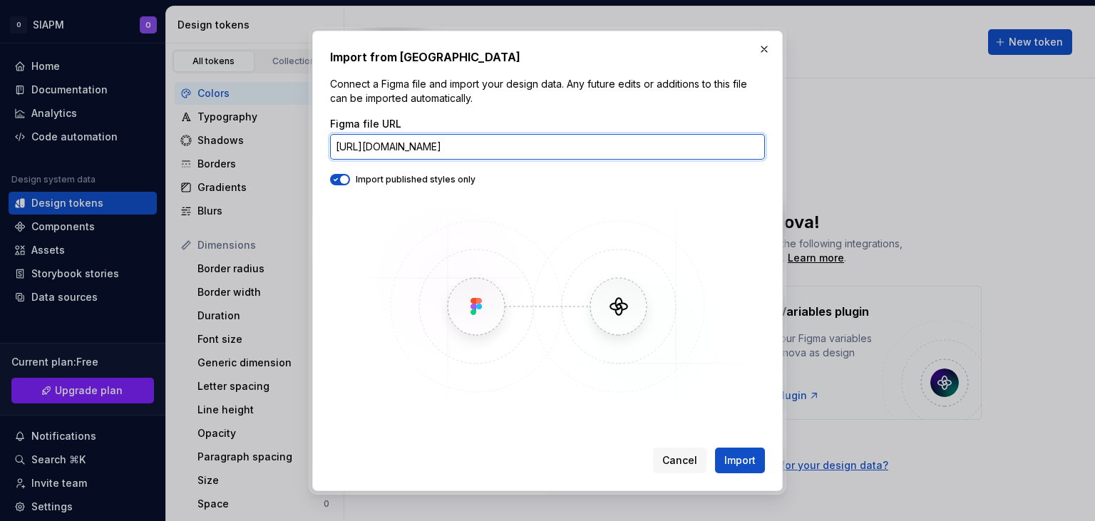
click at [446, 144] on input "[URL][DOMAIN_NAME]" at bounding box center [547, 147] width 435 height 26
paste input "/%D8%AA%D8%B7%D8%A8%D9%8A%D9%82-%D8%A5%D8%AF%D8%A7%D8%B1%D8%A9-%D9%85%D8%AE%D8%…"
type input "[URL][DOMAIN_NAME]"
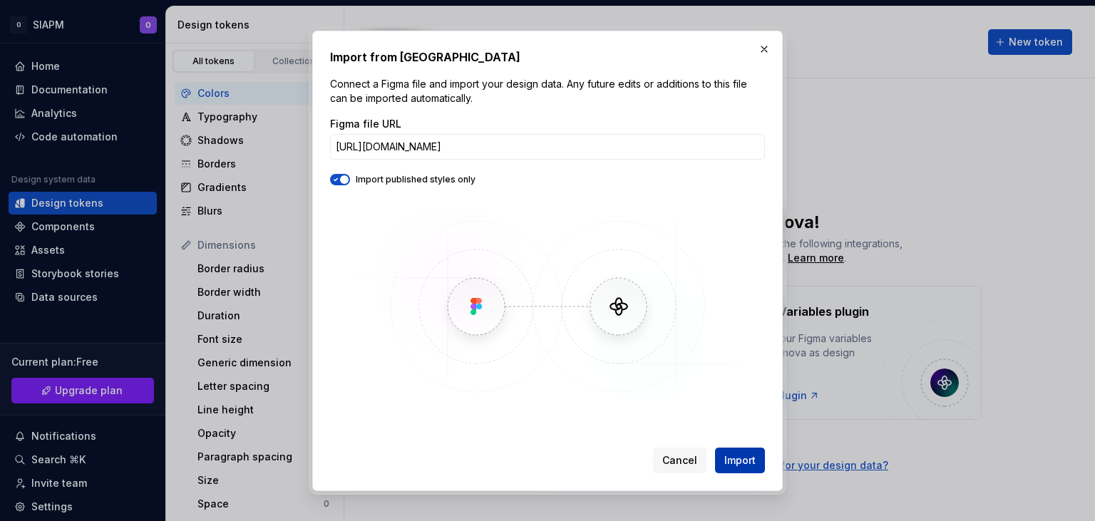
click at [753, 470] on button "Import" at bounding box center [740, 461] width 50 height 26
click at [495, 148] on input "[URL][DOMAIN_NAME]" at bounding box center [547, 147] width 435 height 26
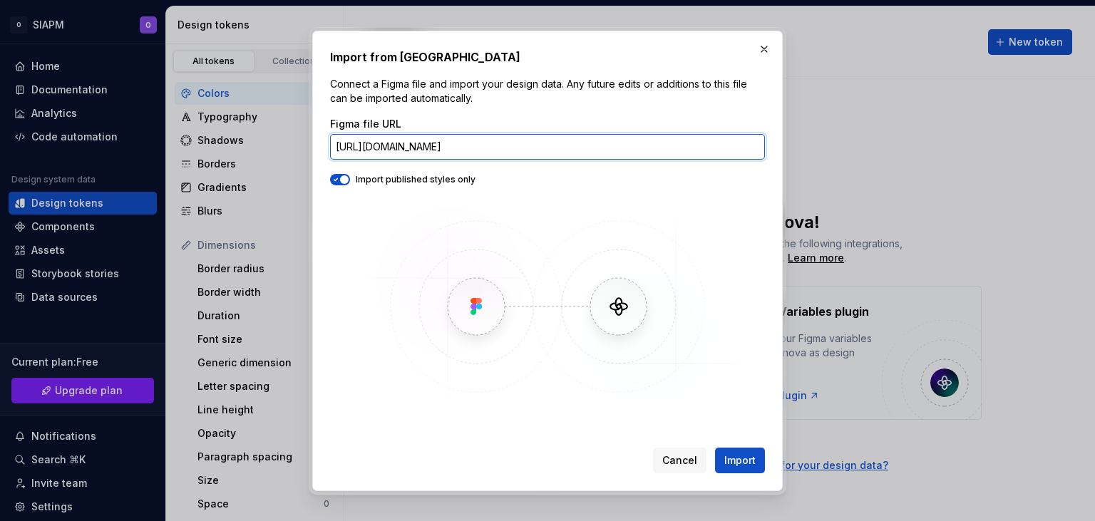
click at [495, 148] on input "[URL][DOMAIN_NAME]" at bounding box center [547, 147] width 435 height 26
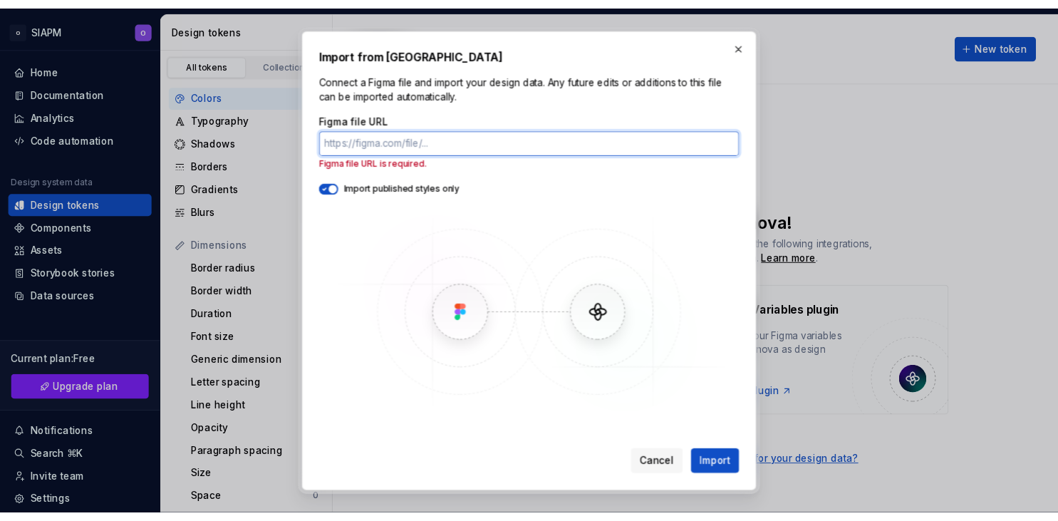
scroll to position [0, 0]
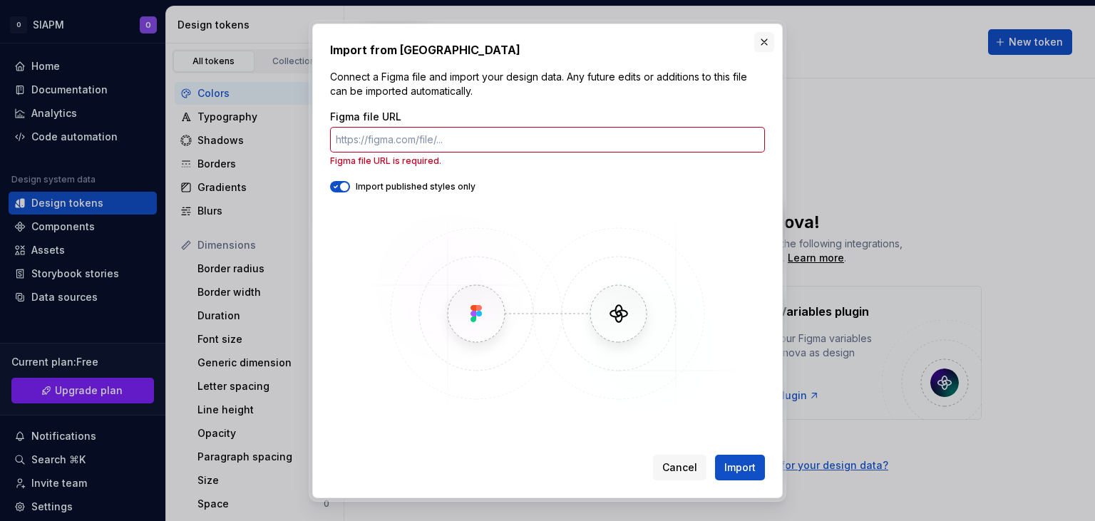
click at [765, 41] on button "button" at bounding box center [764, 42] width 20 height 20
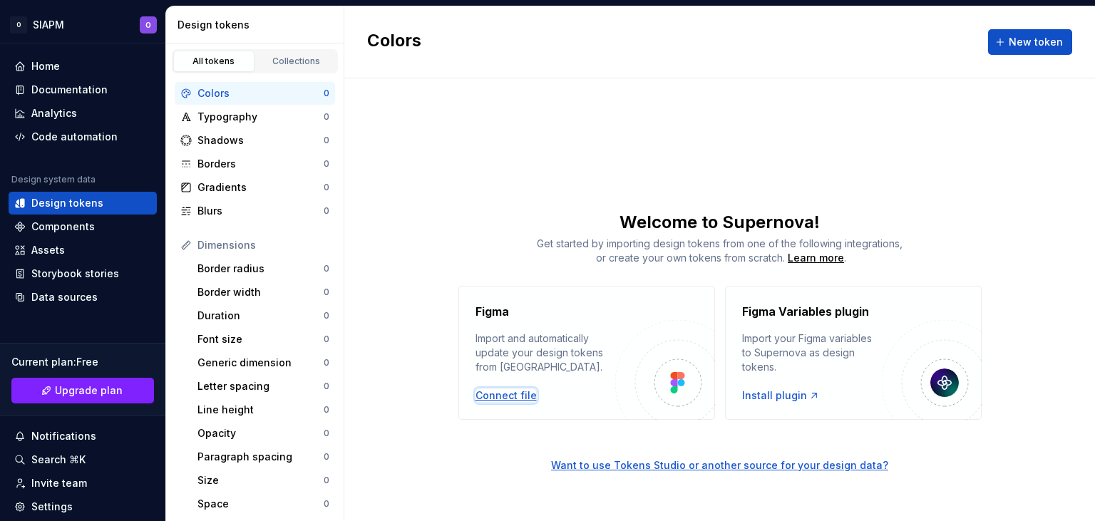
click at [500, 397] on div "Connect file" at bounding box center [505, 395] width 61 height 14
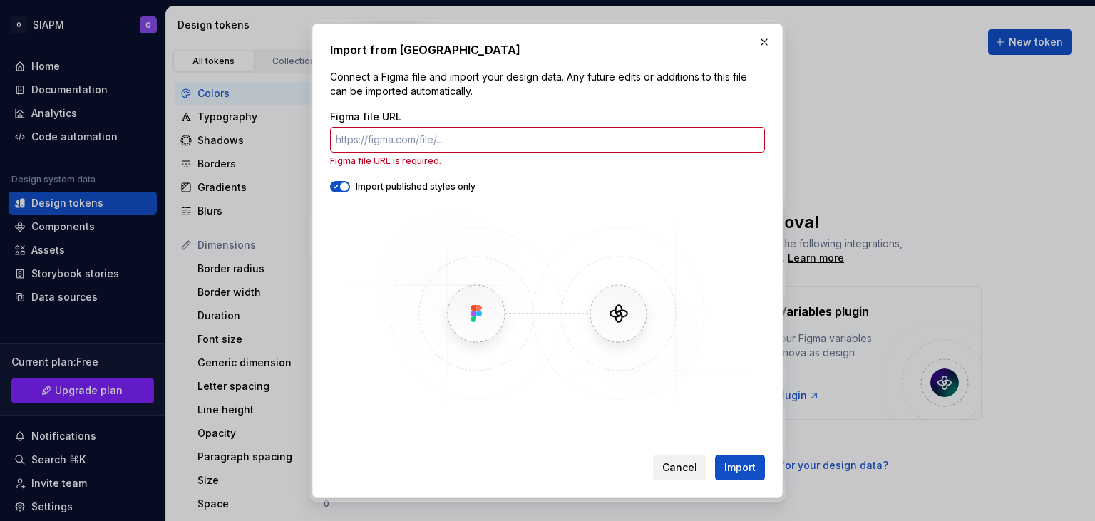
click at [672, 464] on span "Cancel" at bounding box center [679, 467] width 35 height 14
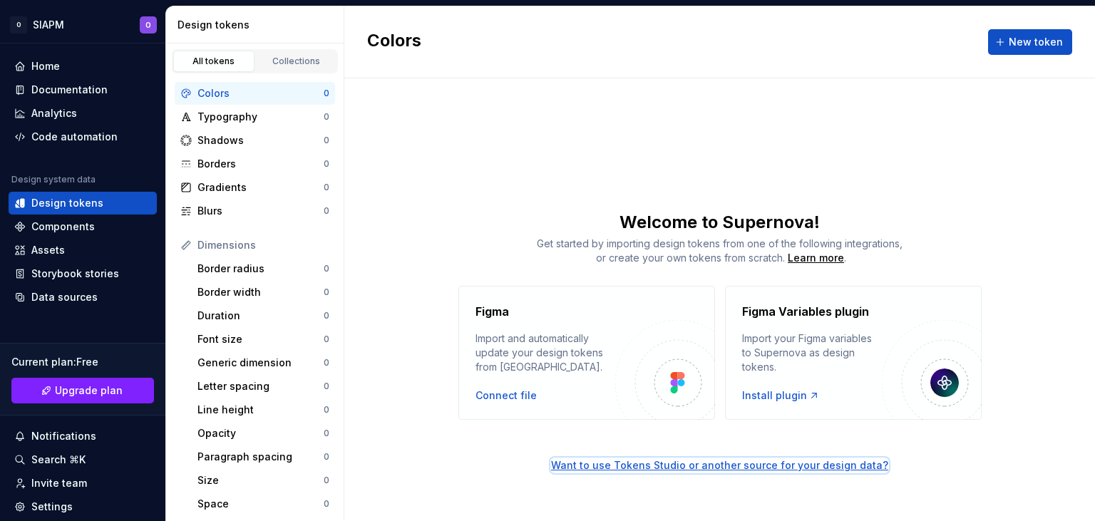
click at [746, 465] on div "Want to use Tokens Studio or another source for your design data?" at bounding box center [719, 465] width 337 height 14
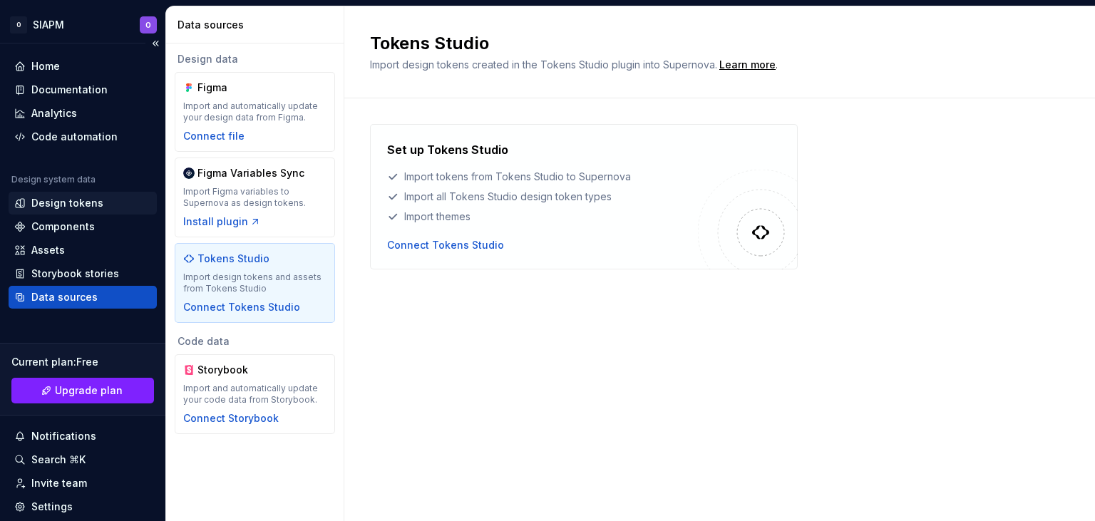
click at [91, 206] on div "Design tokens" at bounding box center [67, 203] width 72 height 14
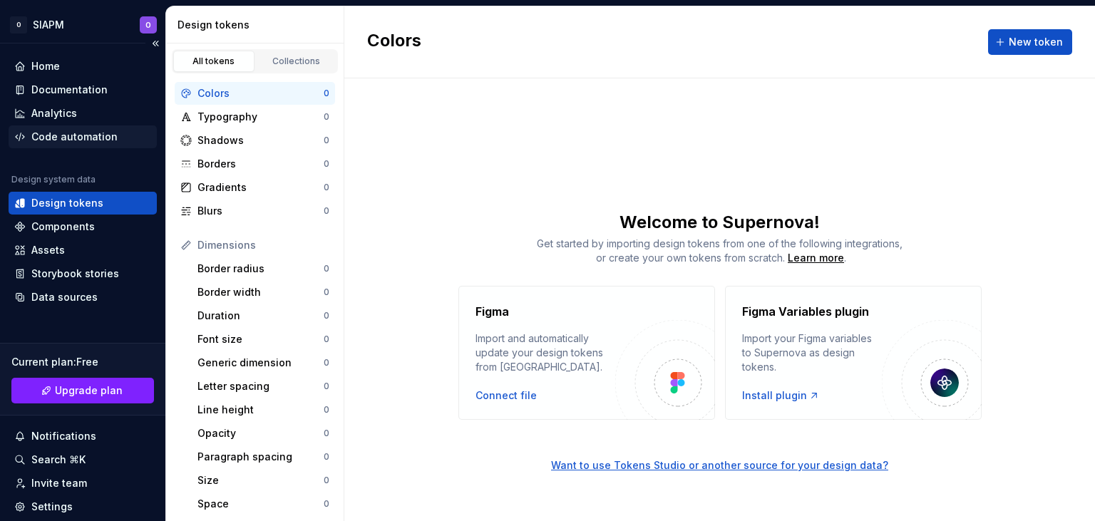
click at [65, 138] on div "Code automation" at bounding box center [74, 137] width 86 height 14
click at [65, 136] on div "Code automation" at bounding box center [74, 137] width 86 height 14
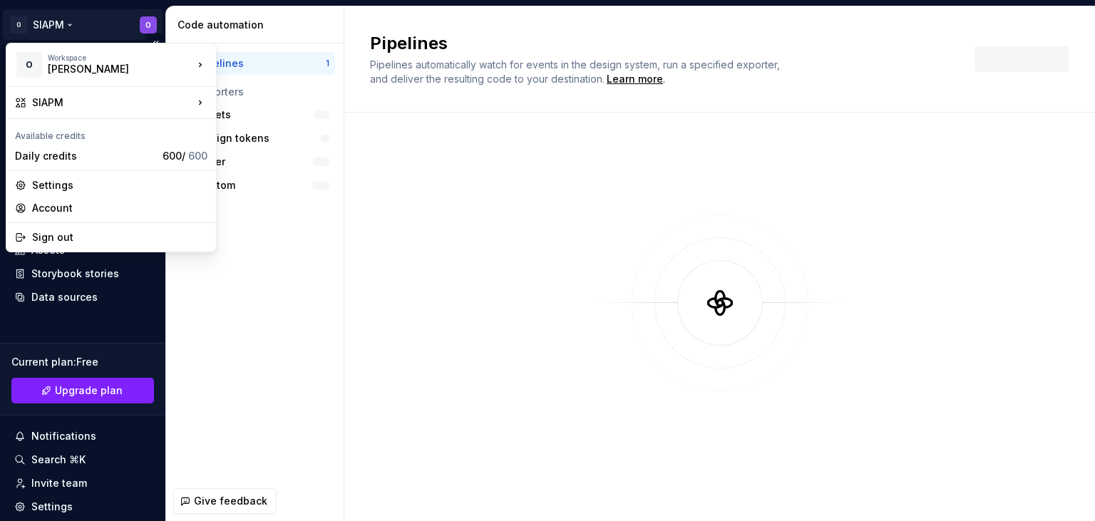
click at [54, 15] on html "O SIAPM O Home Documentation Analytics Code automation Design system data Desig…" at bounding box center [547, 260] width 1095 height 521
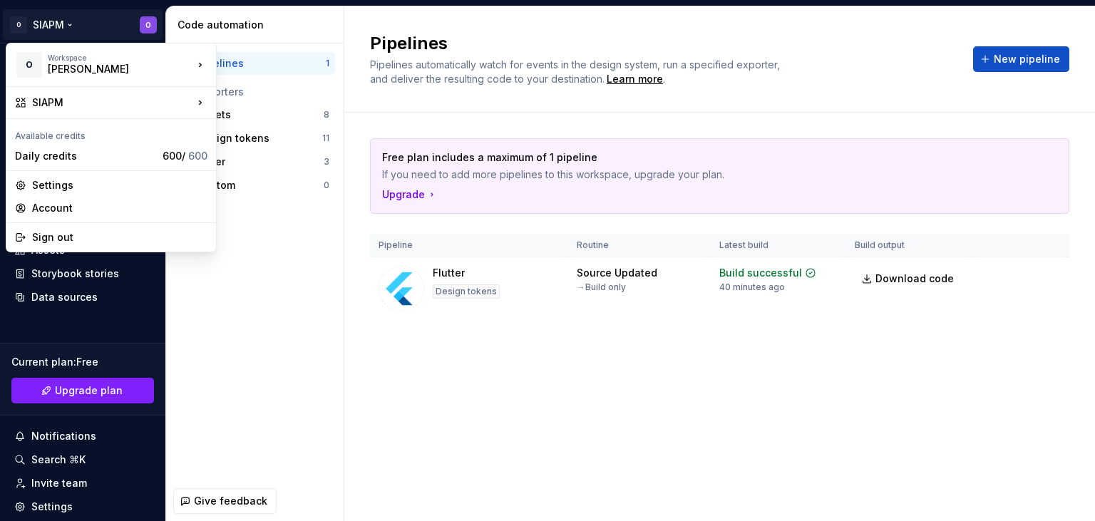
click at [78, 24] on html "O SIAPM O Home Documentation Analytics Code automation Design system data Desig…" at bounding box center [547, 260] width 1095 height 521
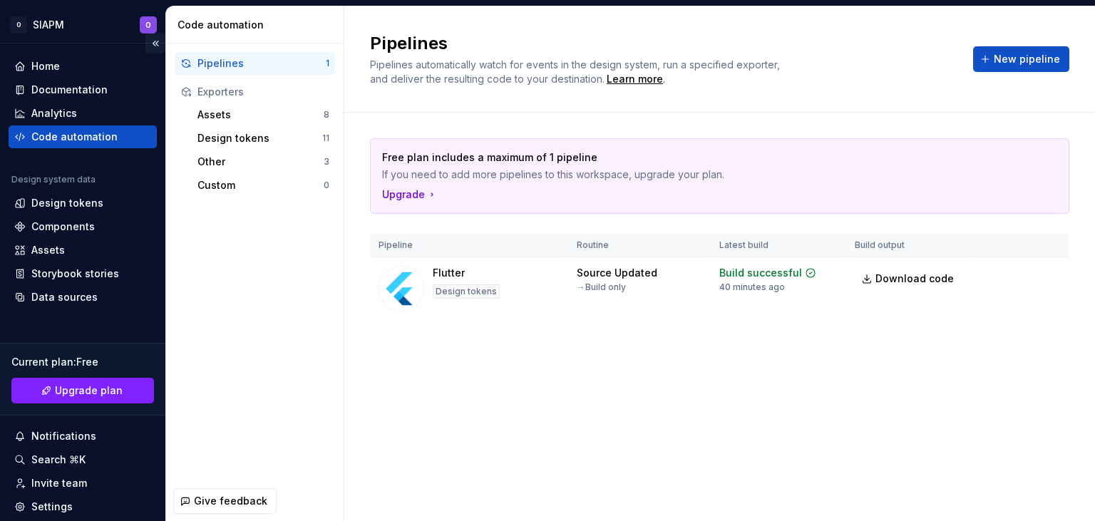
click at [156, 46] on button "Collapse sidebar" at bounding box center [155, 44] width 20 height 20
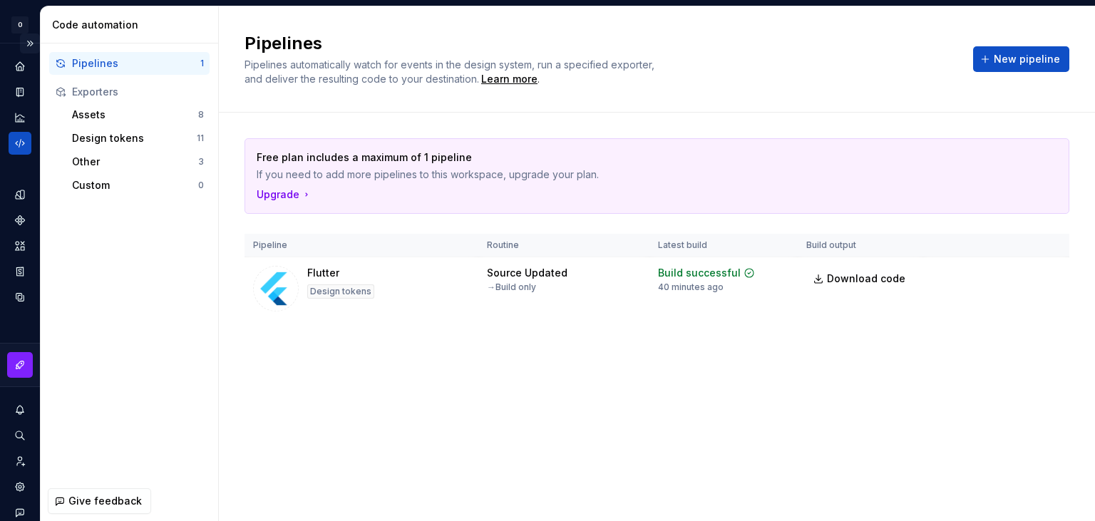
click at [31, 47] on button "Expand sidebar" at bounding box center [30, 44] width 20 height 20
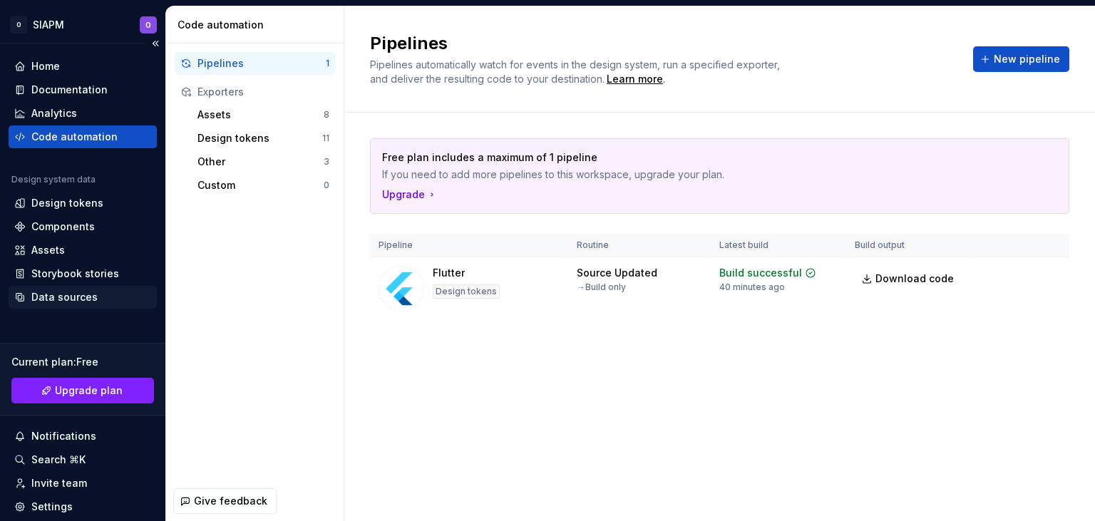
click at [92, 294] on div "Data sources" at bounding box center [64, 297] width 66 height 14
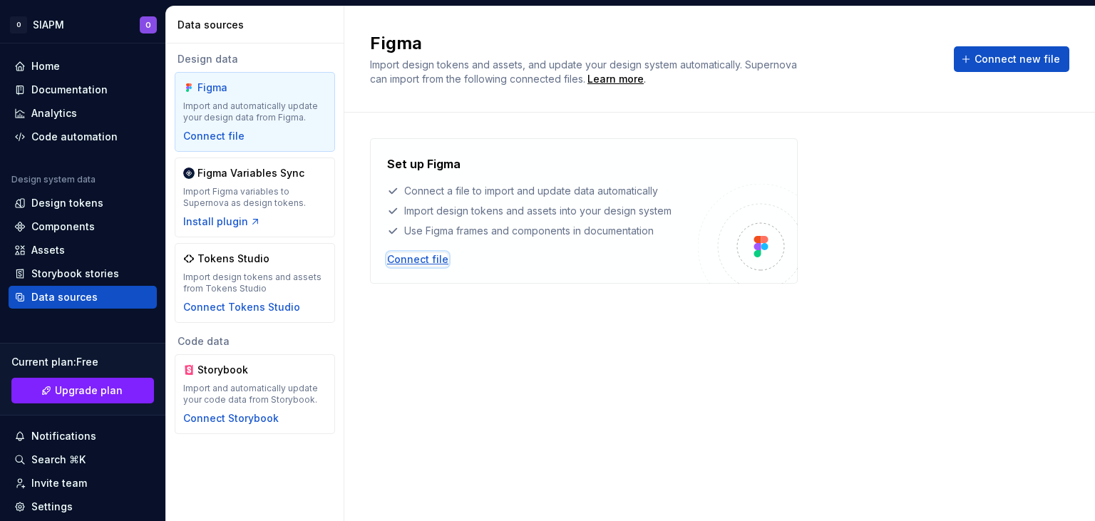
click at [400, 261] on div "Connect file" at bounding box center [417, 259] width 61 height 14
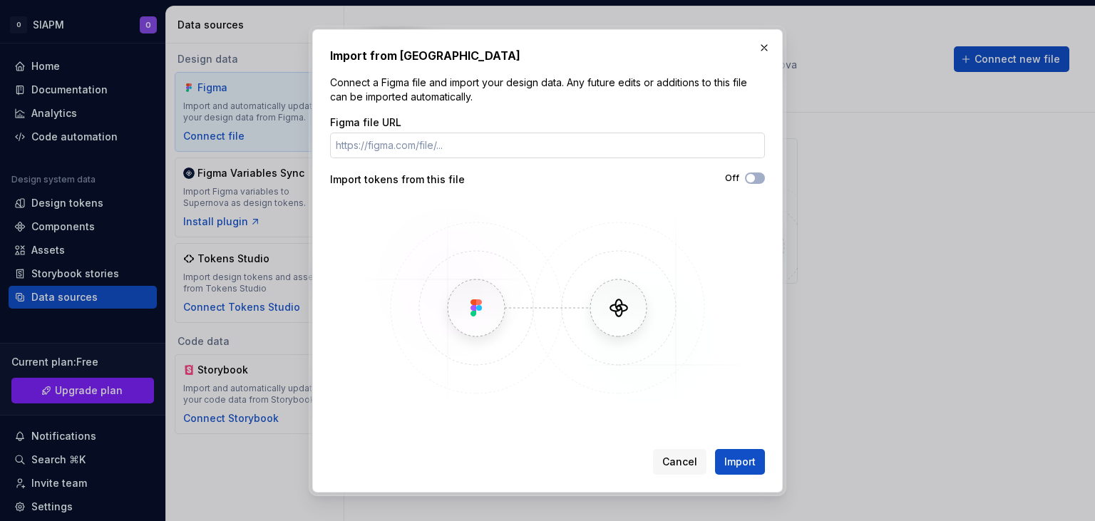
click at [735, 145] on input "Figma file URL" at bounding box center [547, 146] width 435 height 26
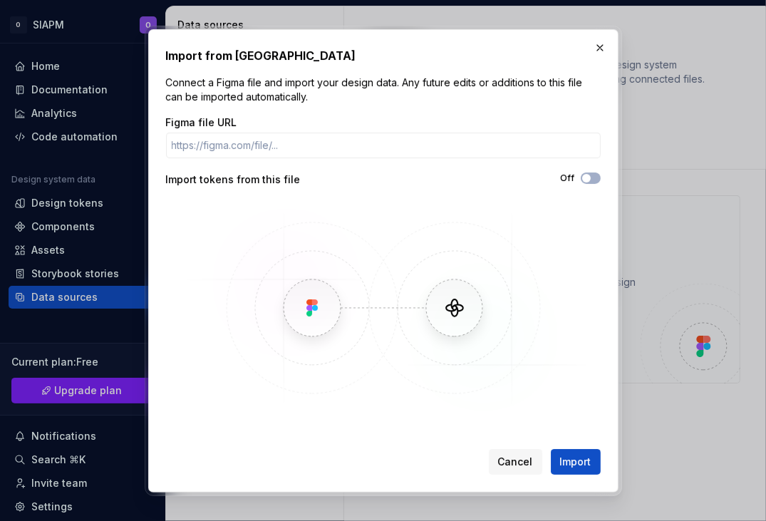
click at [276, 178] on div "Import tokens from this file" at bounding box center [274, 179] width 217 height 14
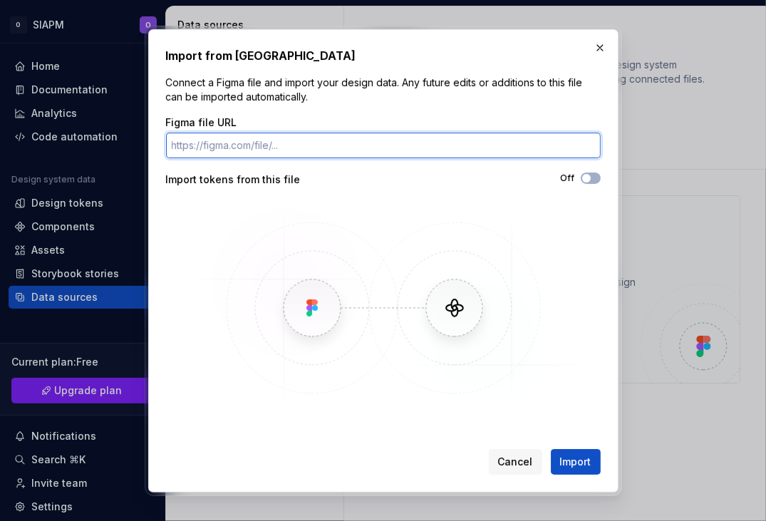
click at [309, 145] on input "Figma file URL" at bounding box center [383, 146] width 435 height 26
paste input "[URL][DOMAIN_NAME]"
click at [309, 145] on input "[URL][DOMAIN_NAME]" at bounding box center [383, 146] width 435 height 26
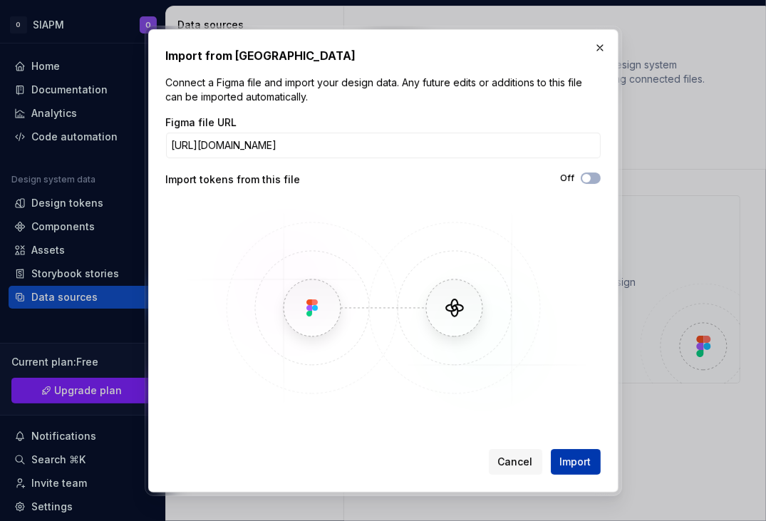
click at [563, 455] on button "Import" at bounding box center [576, 462] width 50 height 26
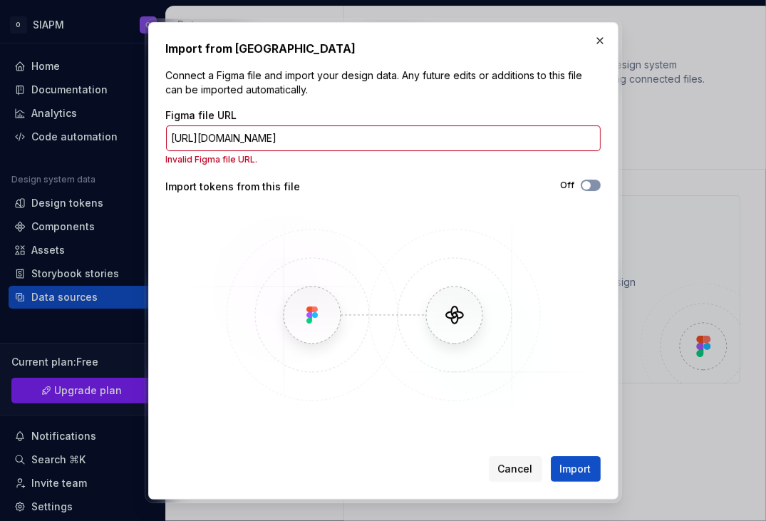
click at [594, 183] on button "Off" at bounding box center [591, 185] width 20 height 11
click at [562, 451] on div "Cancel Import" at bounding box center [383, 465] width 435 height 31
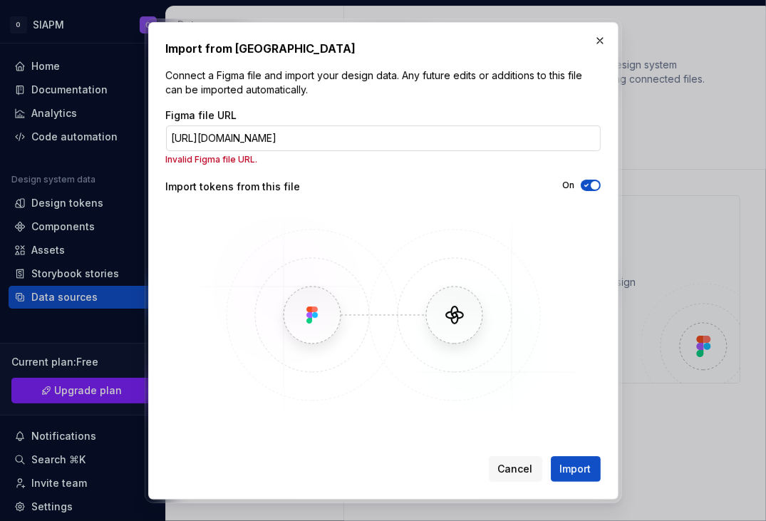
click at [224, 145] on input "[URL][DOMAIN_NAME]" at bounding box center [383, 138] width 435 height 26
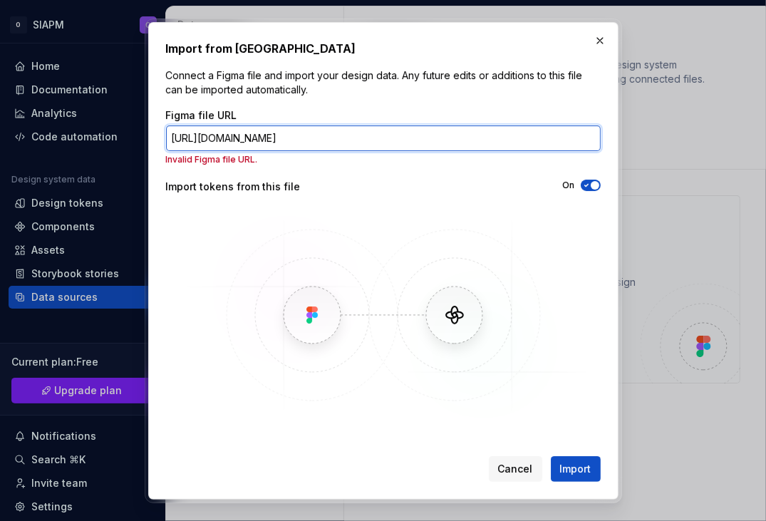
paste input "[DOMAIN_NAME][URL]"
type input "[URL][DOMAIN_NAME]"
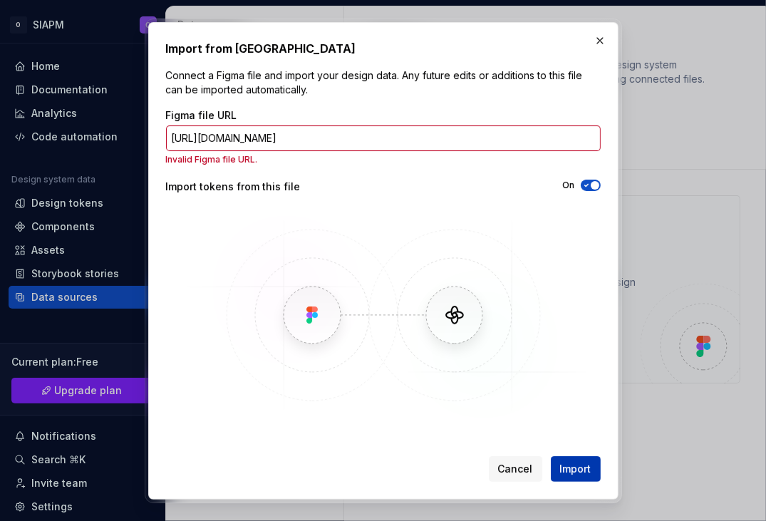
click at [560, 462] on button "Import" at bounding box center [576, 469] width 50 height 26
click at [559, 460] on button "Import" at bounding box center [576, 469] width 50 height 26
click at [560, 460] on button "Import" at bounding box center [576, 469] width 50 height 26
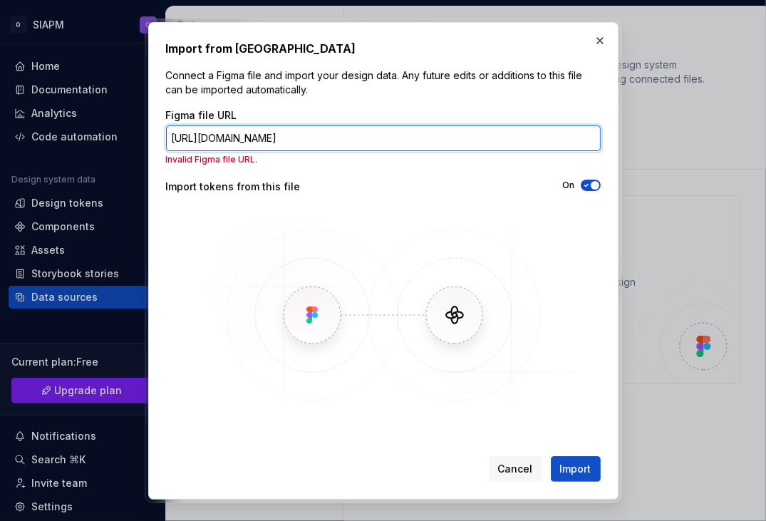
click at [254, 148] on input "[URL][DOMAIN_NAME]" at bounding box center [383, 138] width 435 height 26
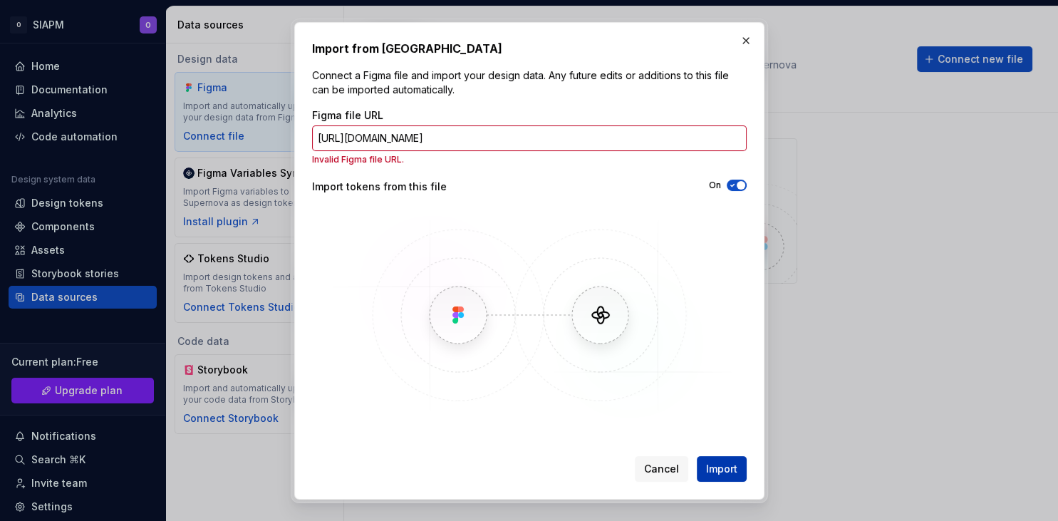
click at [717, 466] on span "Import" at bounding box center [721, 469] width 31 height 14
click at [717, 463] on span "Import" at bounding box center [721, 469] width 31 height 14
